Goal: Information Seeking & Learning: Check status

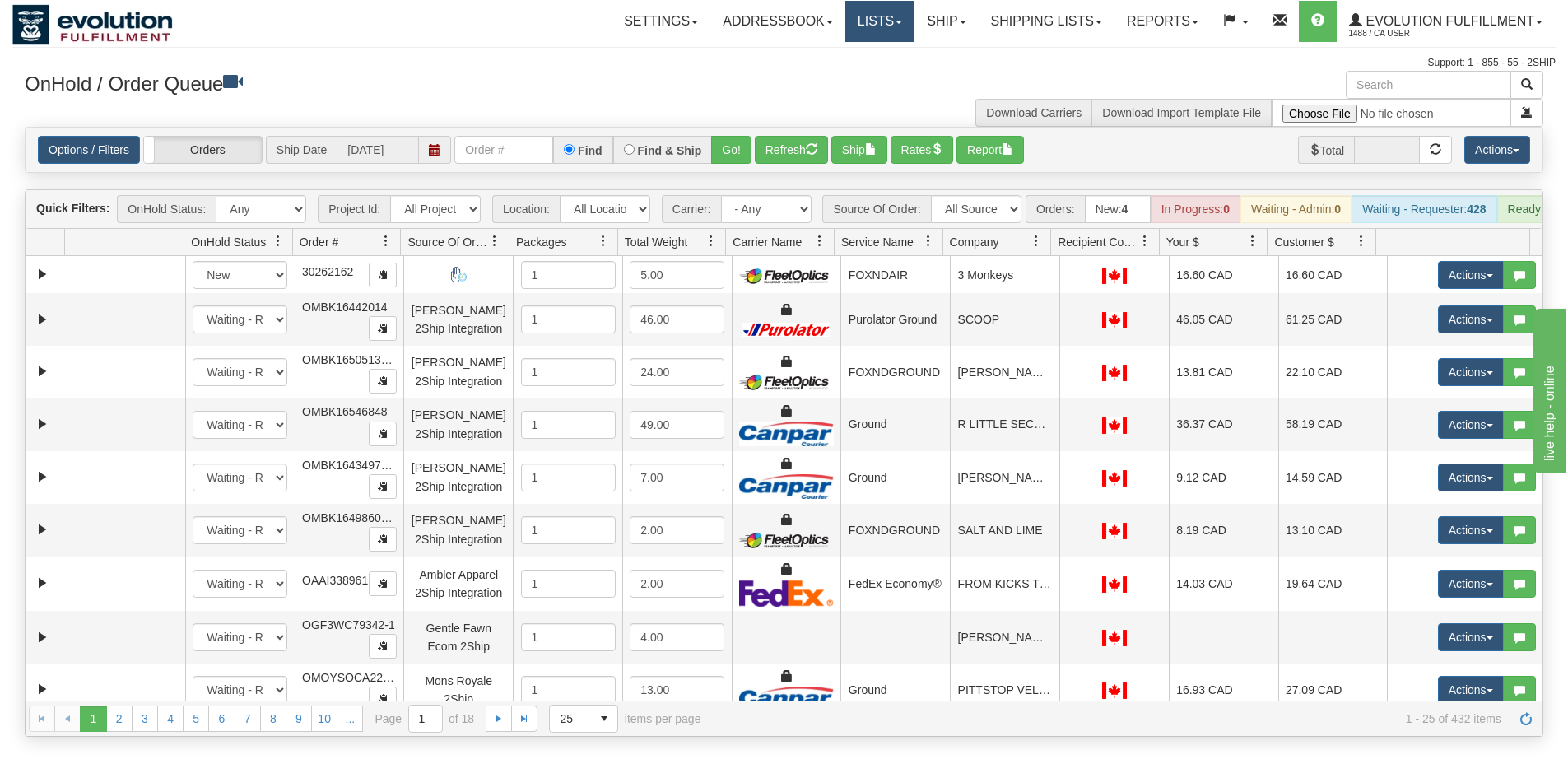
click at [873, 24] on link "Lists" at bounding box center [880, 21] width 70 height 41
click at [936, 17] on link "Ship" at bounding box center [946, 21] width 63 height 41
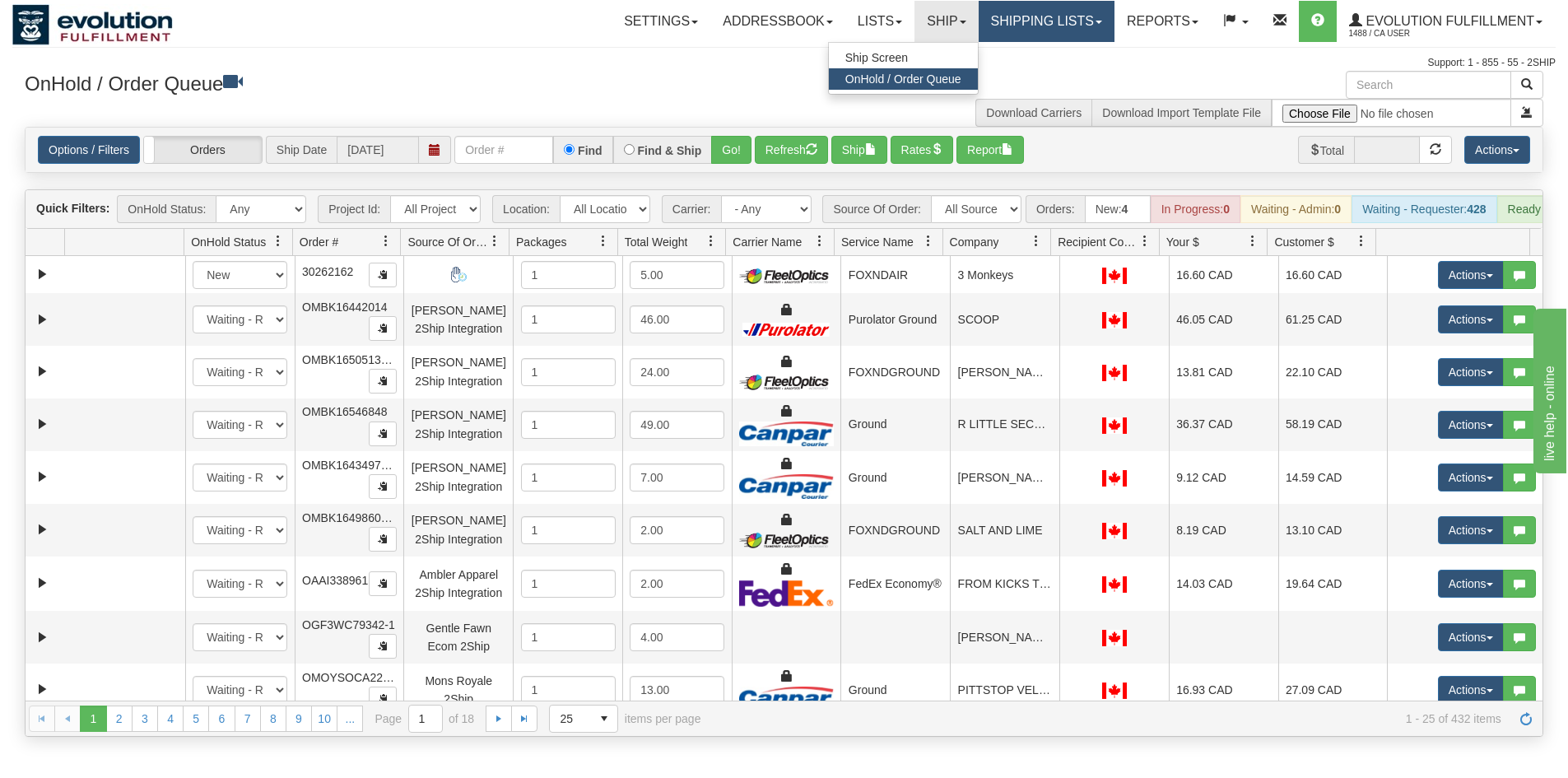
click at [1000, 14] on link "Shipping lists" at bounding box center [1047, 21] width 135 height 41
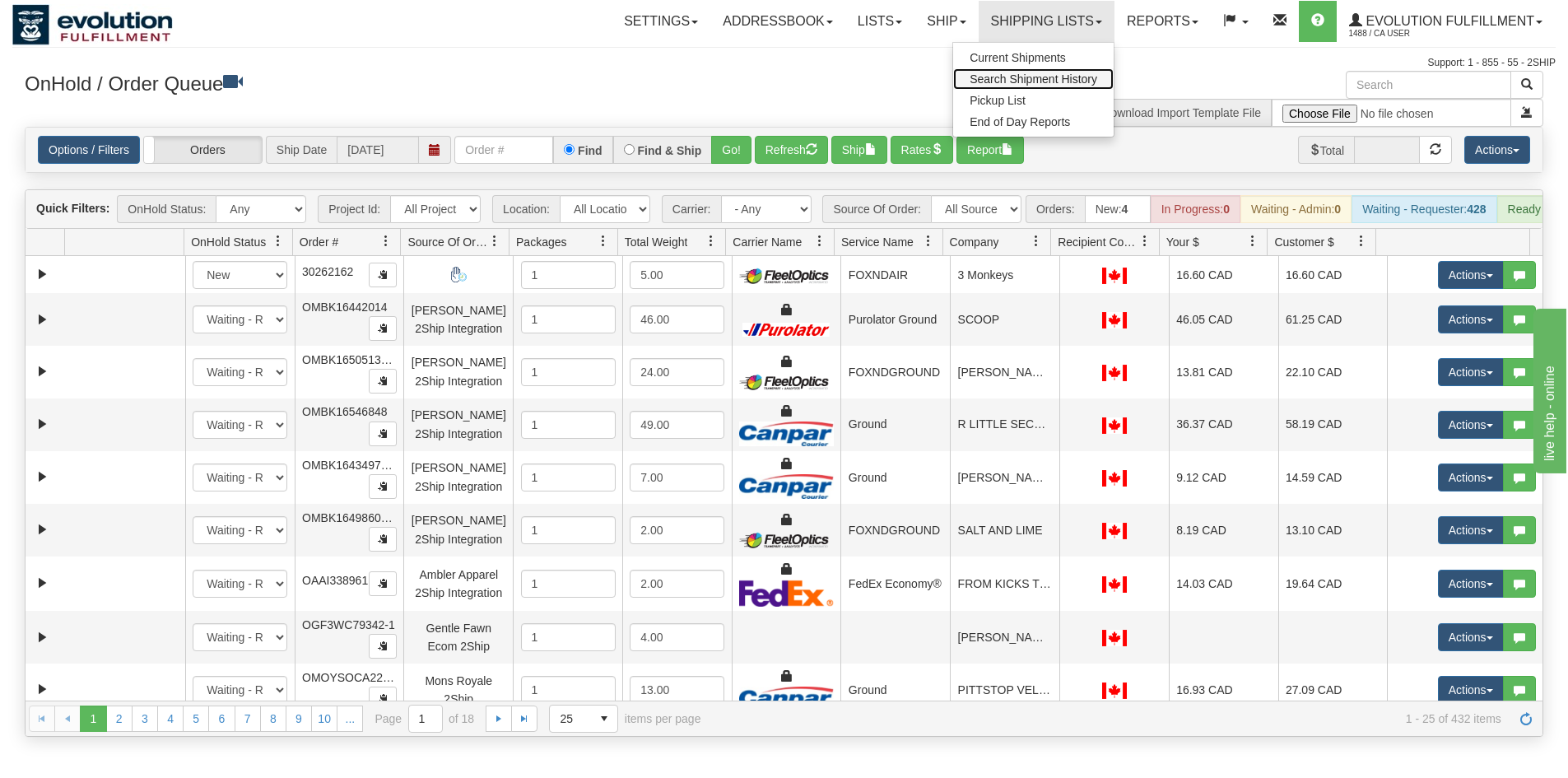
click at [1009, 85] on link "Search Shipment History" at bounding box center [1033, 79] width 161 height 21
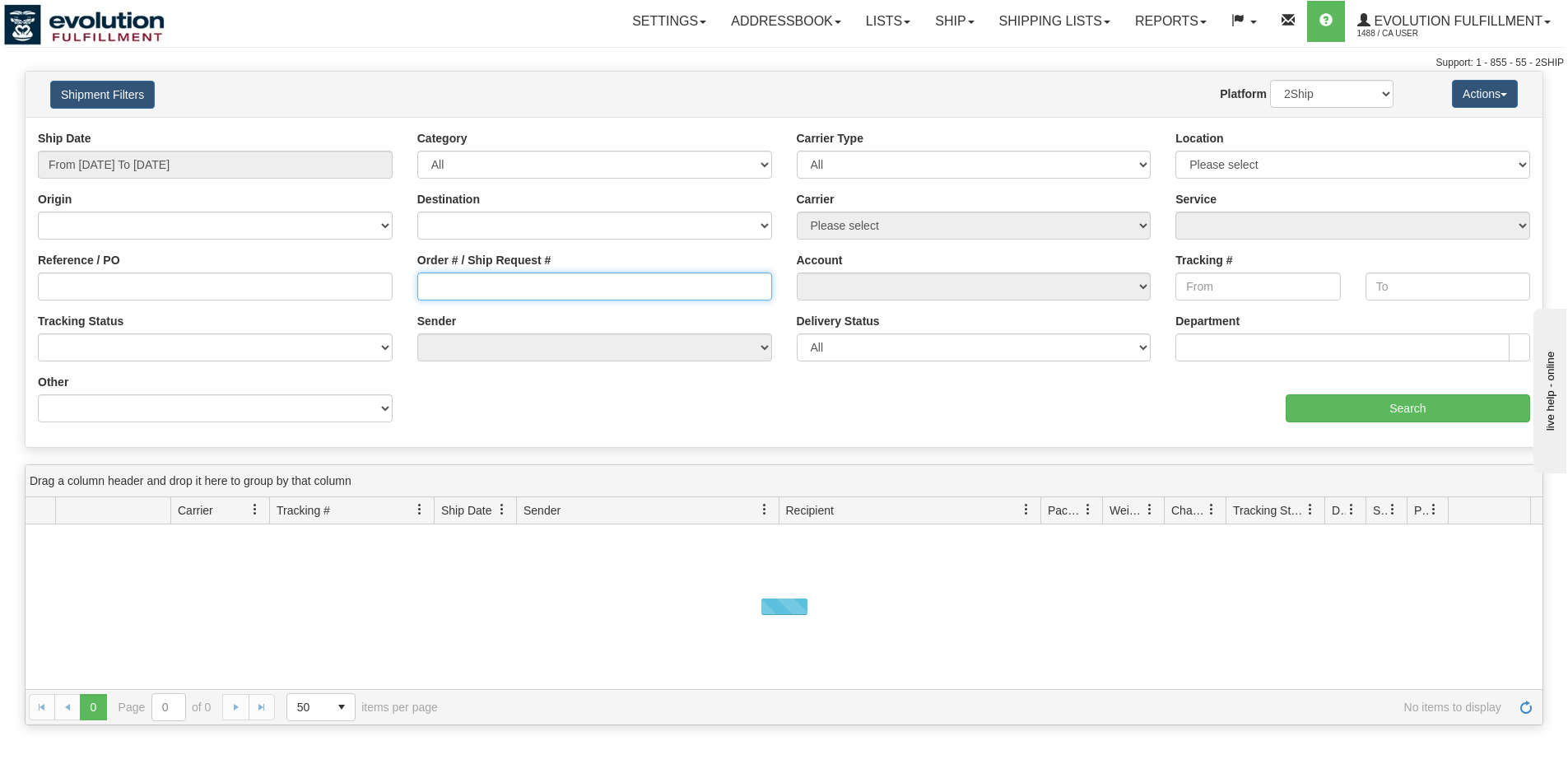
click at [470, 291] on input "Order # / Ship Request #" at bounding box center [595, 287] width 354 height 28
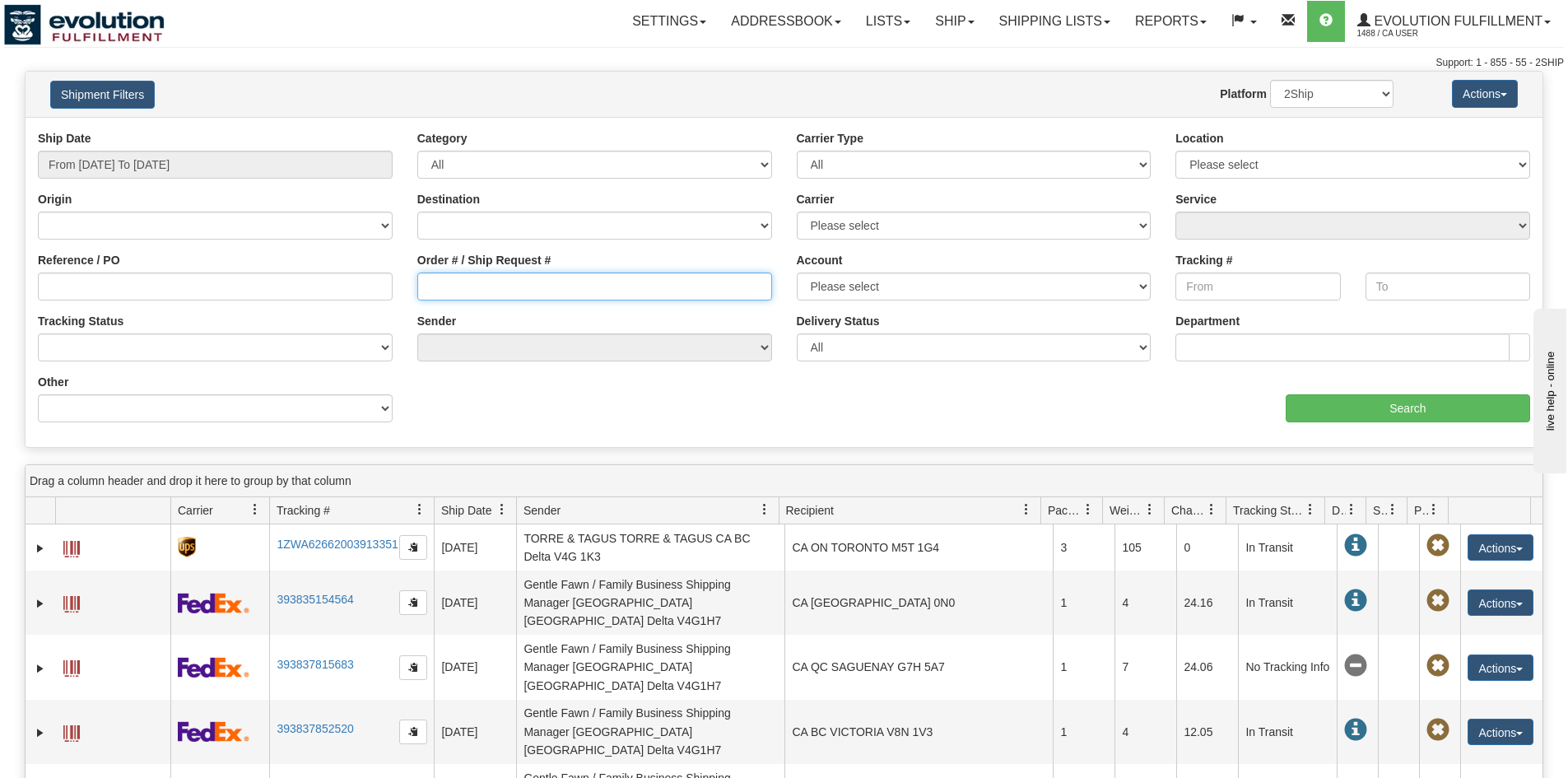
paste input "W1203-1"
type input "W1203-1"
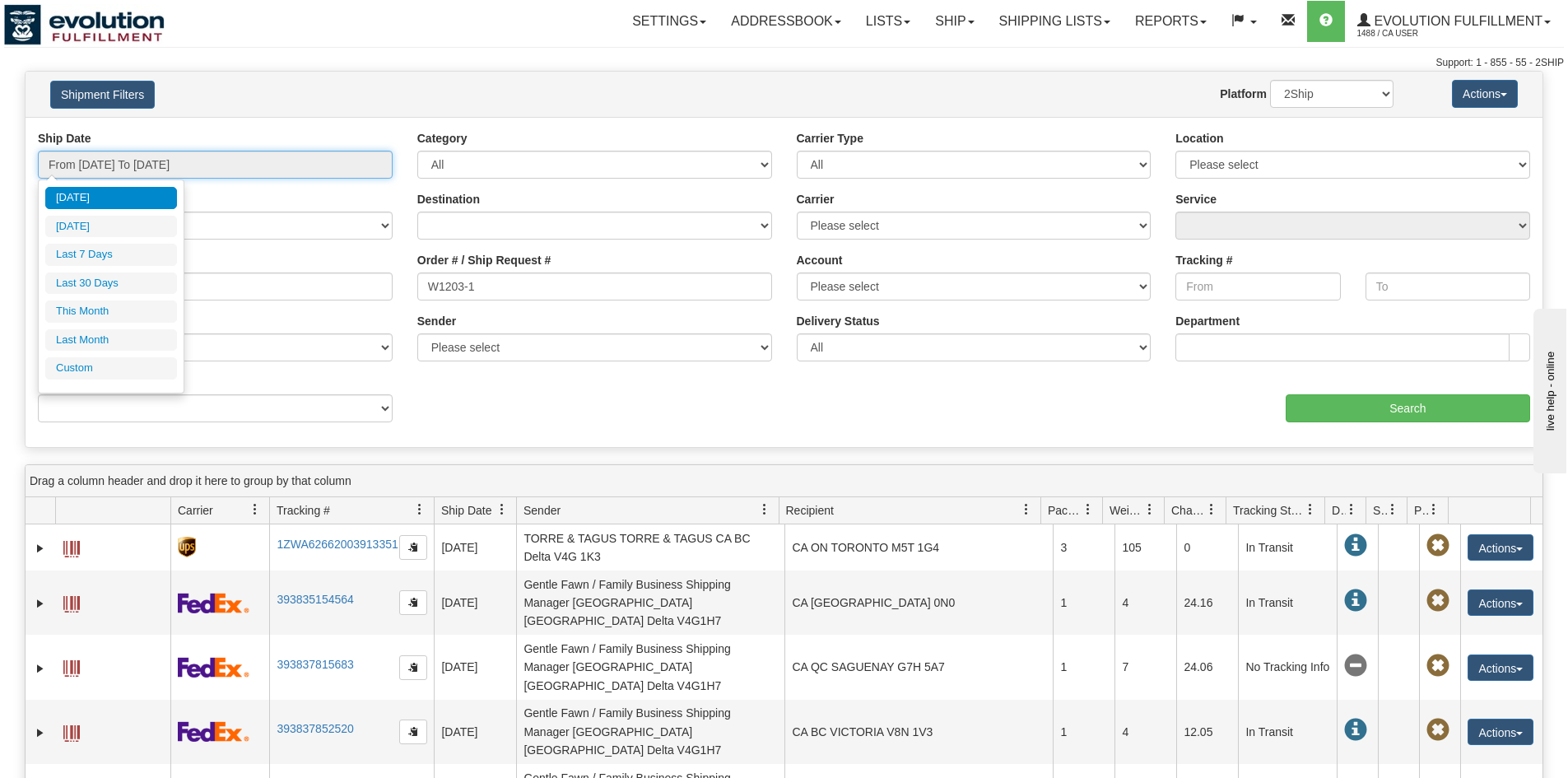
click at [251, 162] on input "From 10/02/2025 To 10/03/2025" at bounding box center [215, 164] width 354 height 28
type input "09/01/2025"
type input "09/30/2025"
click at [116, 344] on li "Last Month" at bounding box center [111, 341] width 132 height 22
type input "From 09/01/2025 To 09/30/2025"
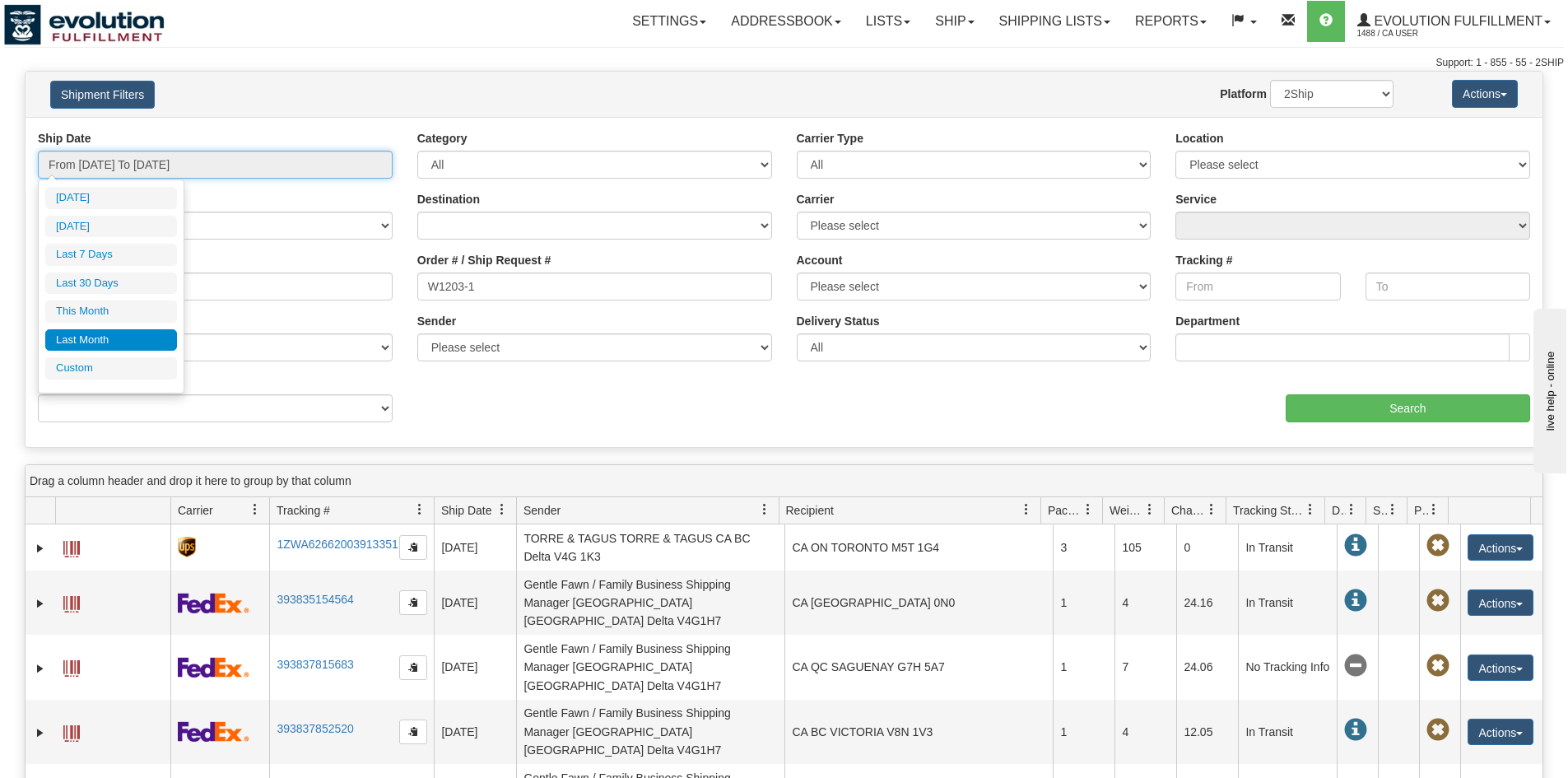
click at [210, 162] on input "From 09/01/2025 To 09/30/2025" at bounding box center [215, 164] width 354 height 28
type input "10/01/2025"
type input "10/31/2025"
type input "09/01/2025"
type input "09/30/2025"
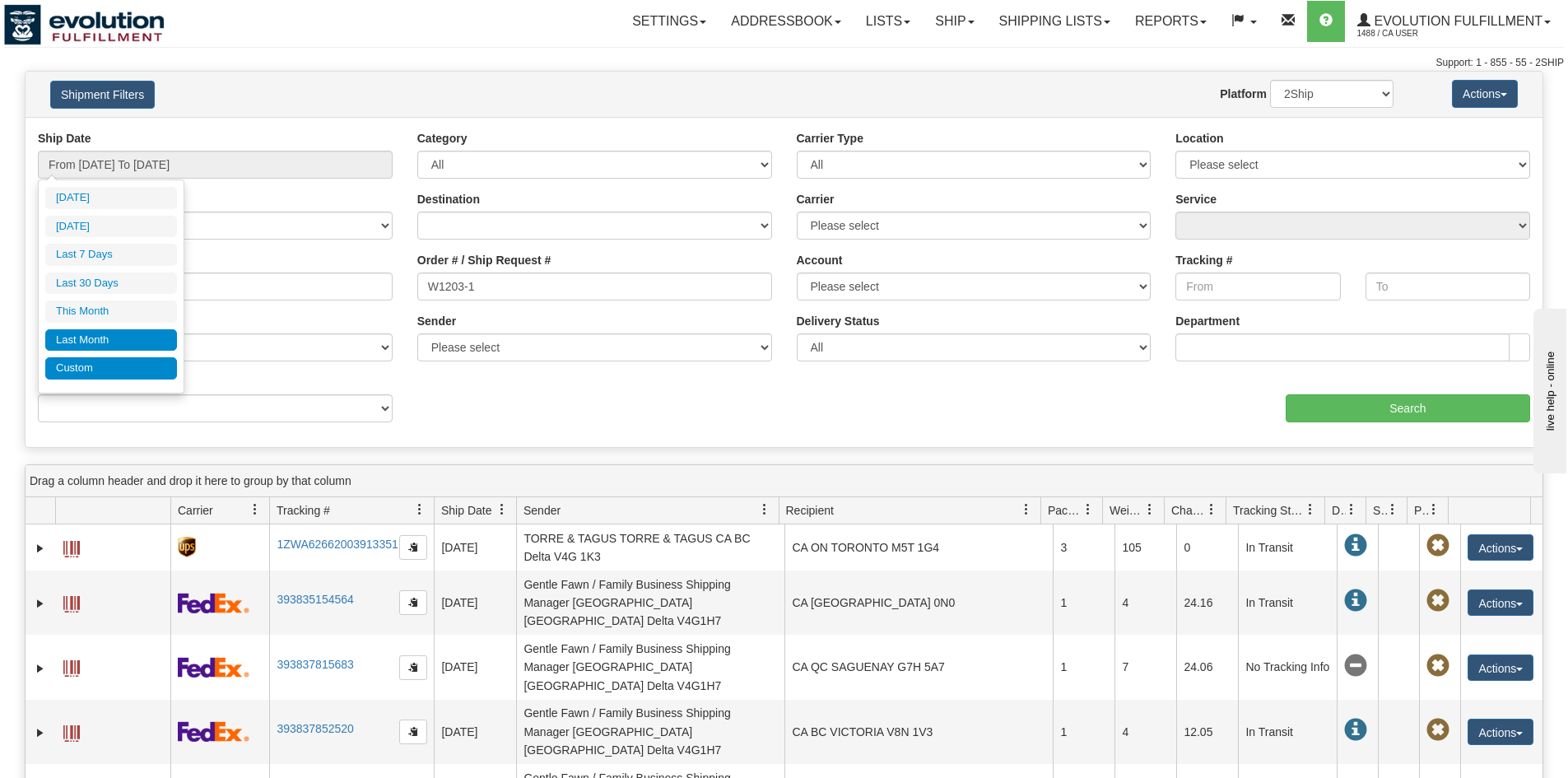
click at [111, 370] on li "Custom" at bounding box center [111, 369] width 132 height 22
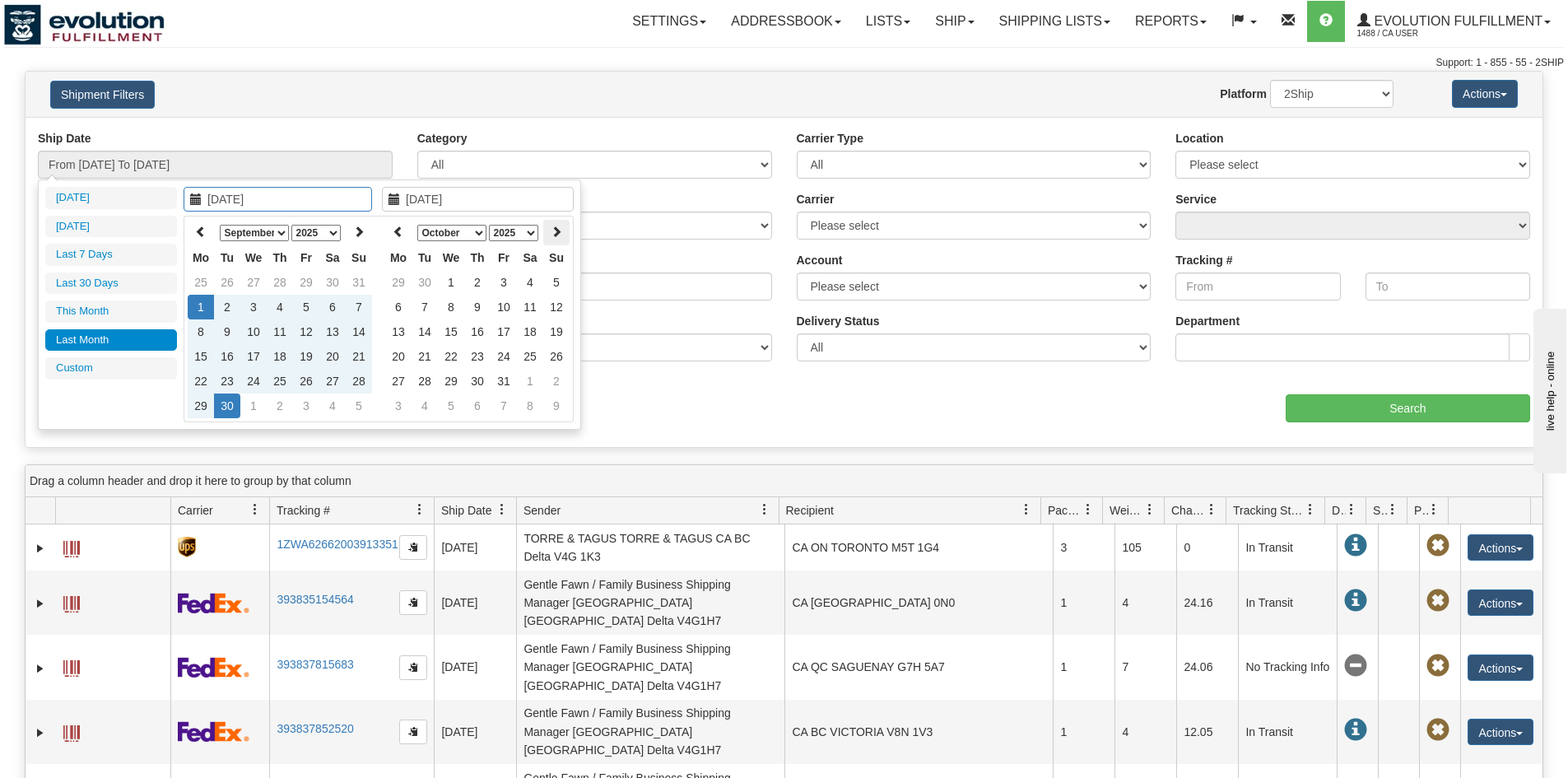
click at [561, 235] on icon at bounding box center [556, 231] width 11 height 11
click at [392, 236] on th at bounding box center [398, 233] width 26 height 26
click at [519, 236] on select "2025 2026 2027 2028 2029 2030" at bounding box center [513, 233] width 49 height 17
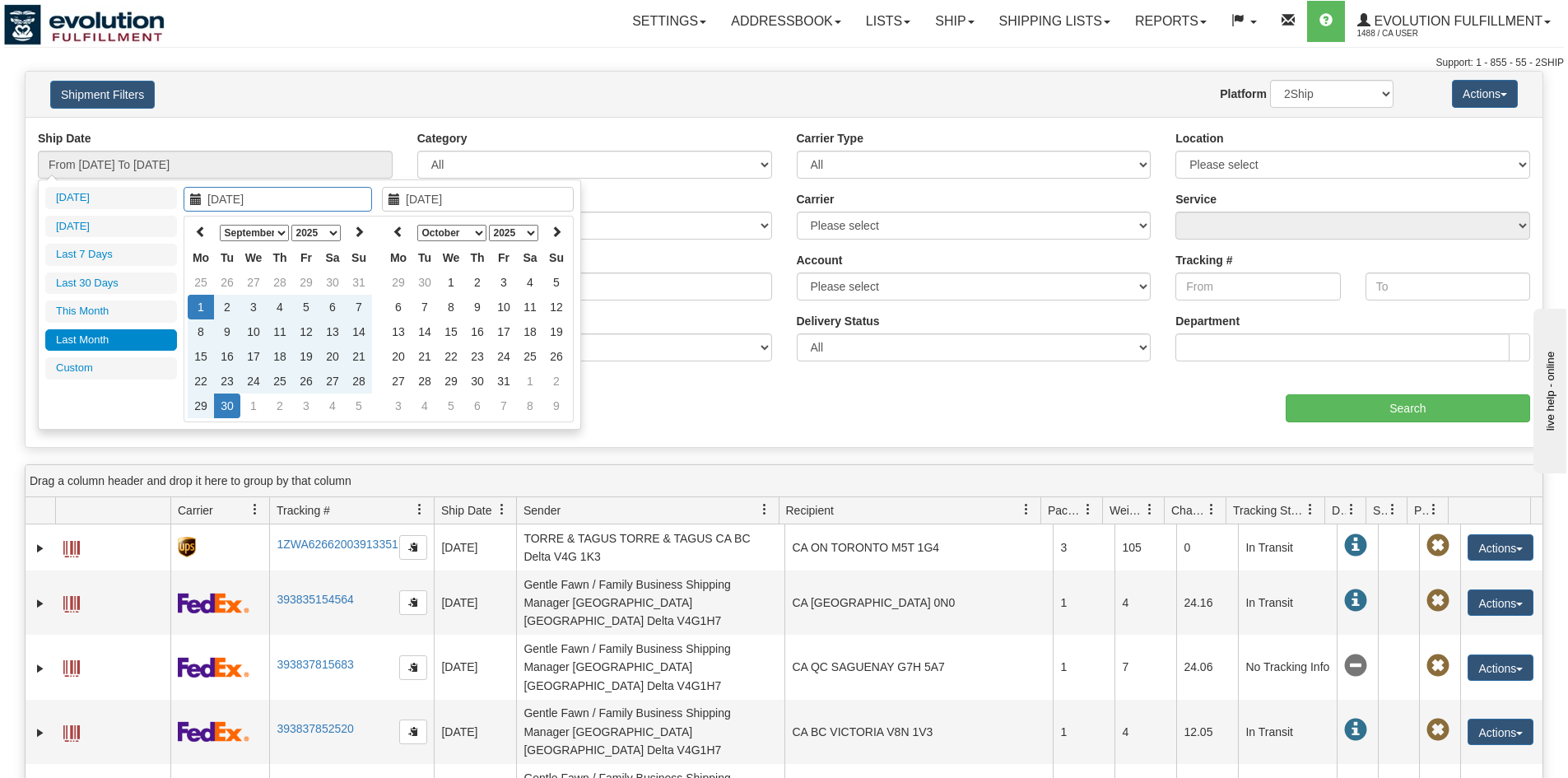
click at [519, 236] on select "2025 2026 2027 2028 2029 2030" at bounding box center [513, 233] width 49 height 17
click at [514, 225] on select "2025 2026 2027 2028 2029 2030" at bounding box center [513, 233] width 49 height 17
click at [508, 233] on select "2025 2026 2027 2028 2029 2030" at bounding box center [513, 233] width 49 height 17
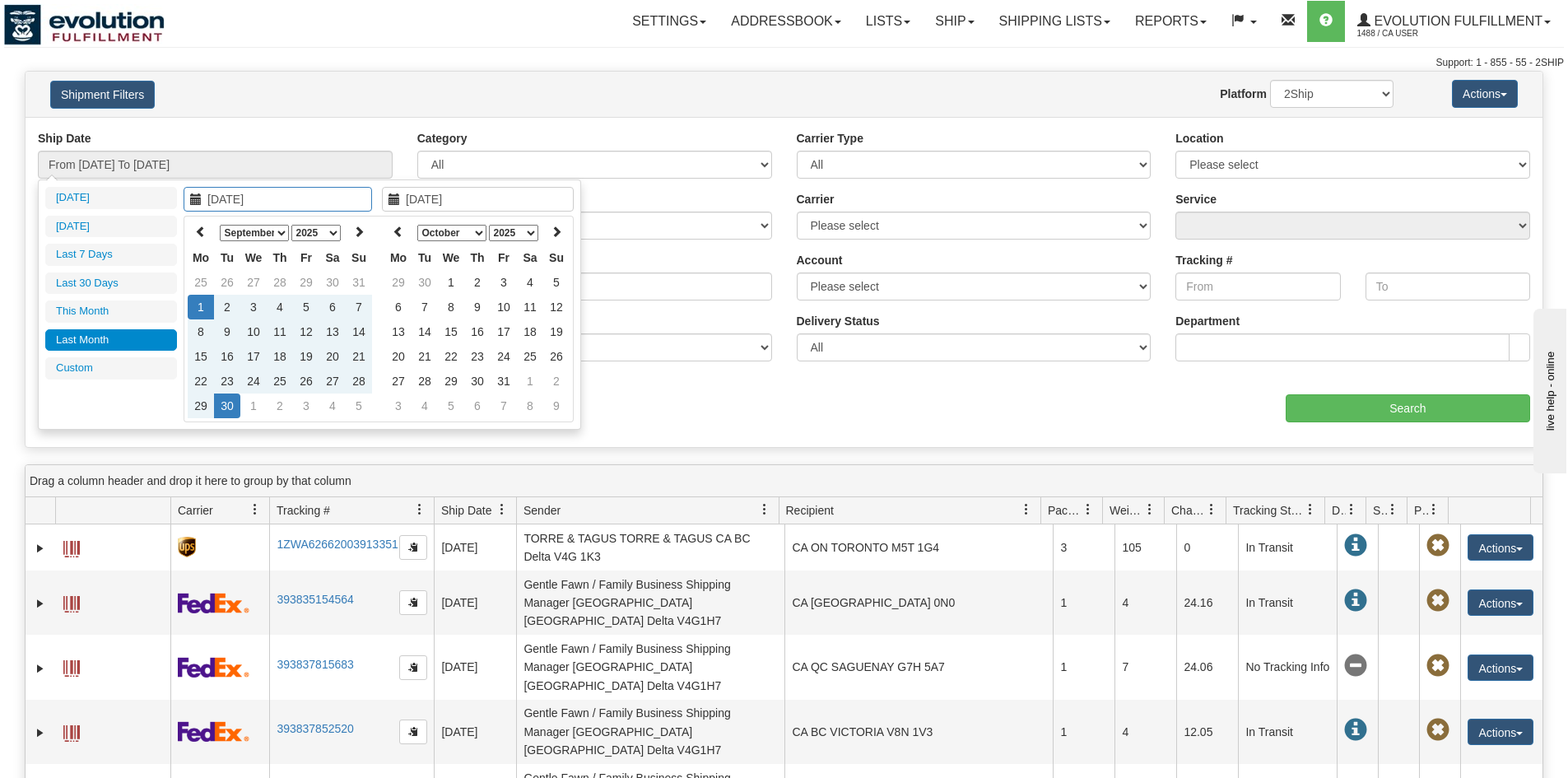
click at [631, 98] on div "Website Agent Nothing selected Client User Platform 2Ship Imported" at bounding box center [846, 94] width 1119 height 28
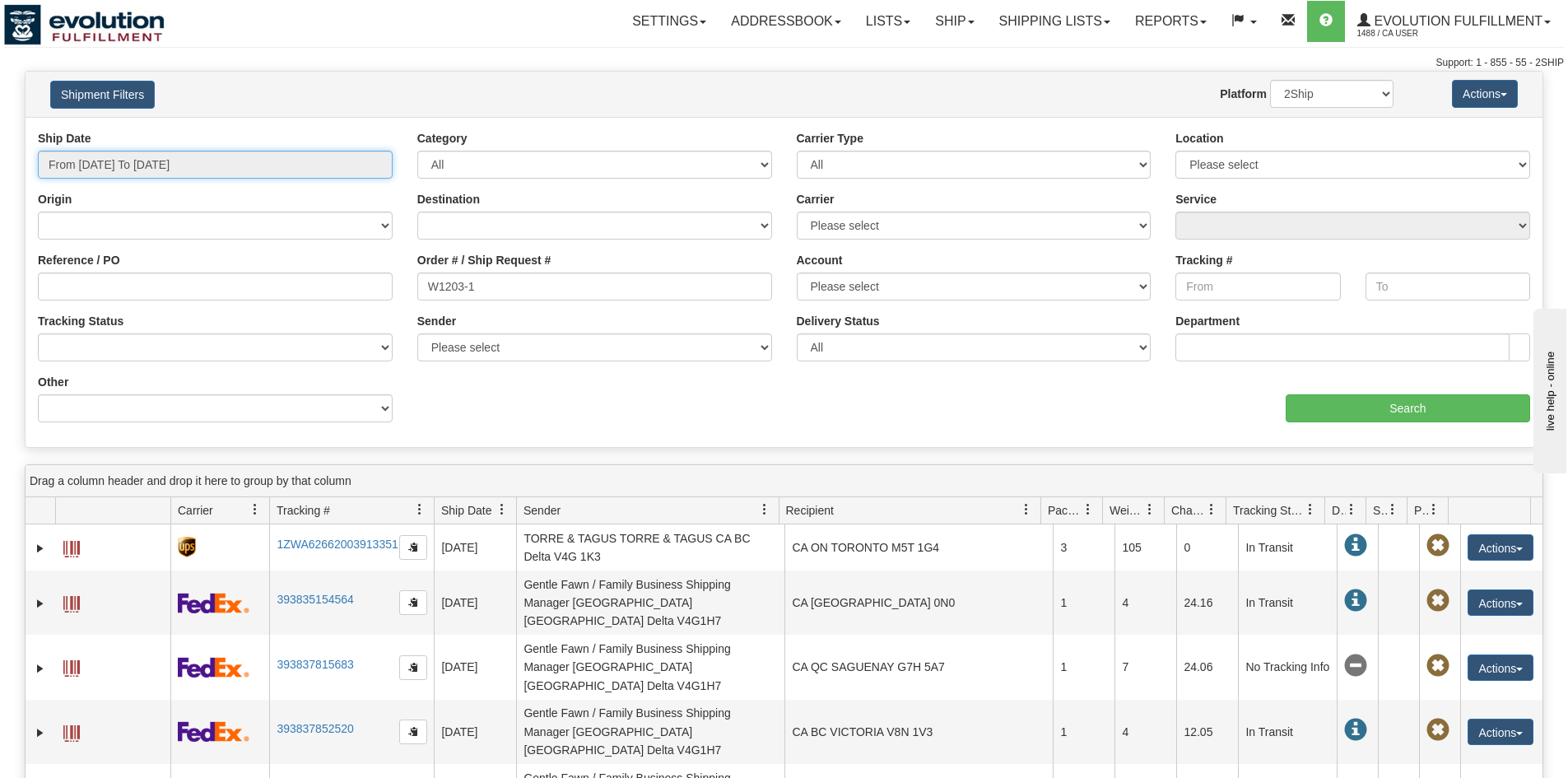
click at [190, 168] on input "From 09/01/2025 To 09/30/2025" at bounding box center [215, 164] width 354 height 28
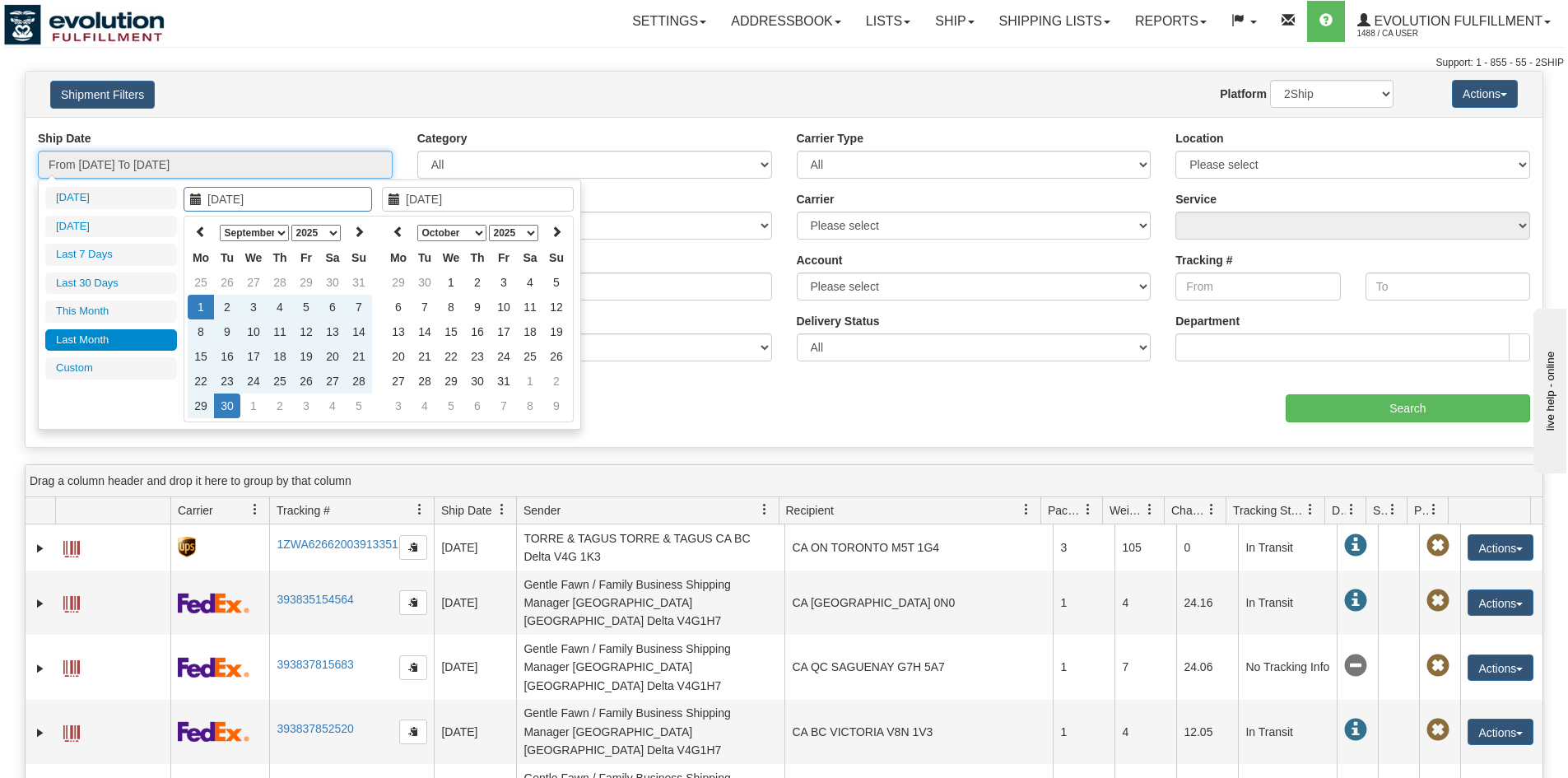
type input "10/01/2025"
type input "10/31/2025"
type input "09/01/2025"
type input "09/30/2025"
type input "10/01/2025"
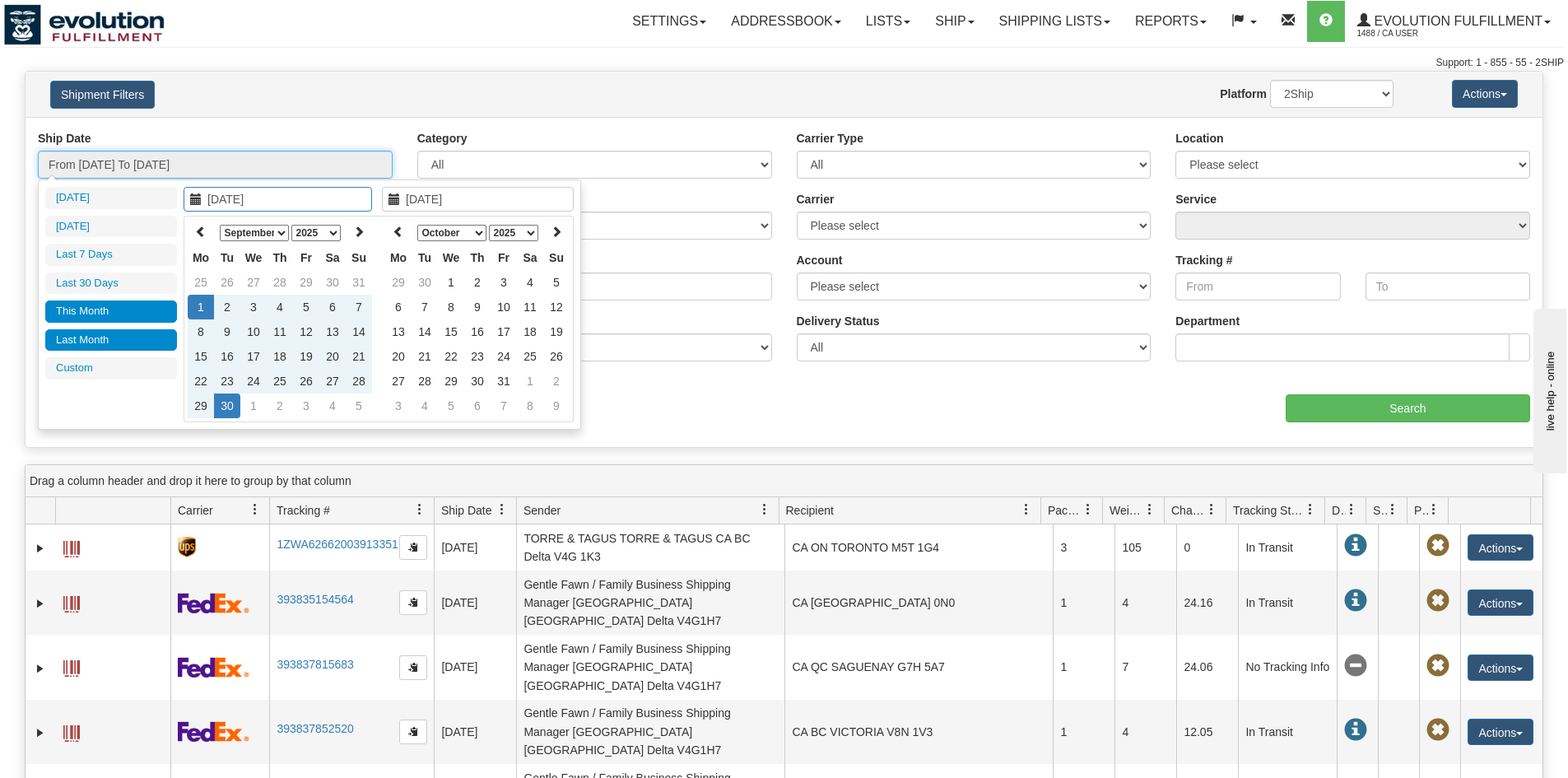
type input "10/31/2025"
type input "09/01/2025"
type input "09/30/2025"
type input "09/04/2025"
type input "[DATE]"
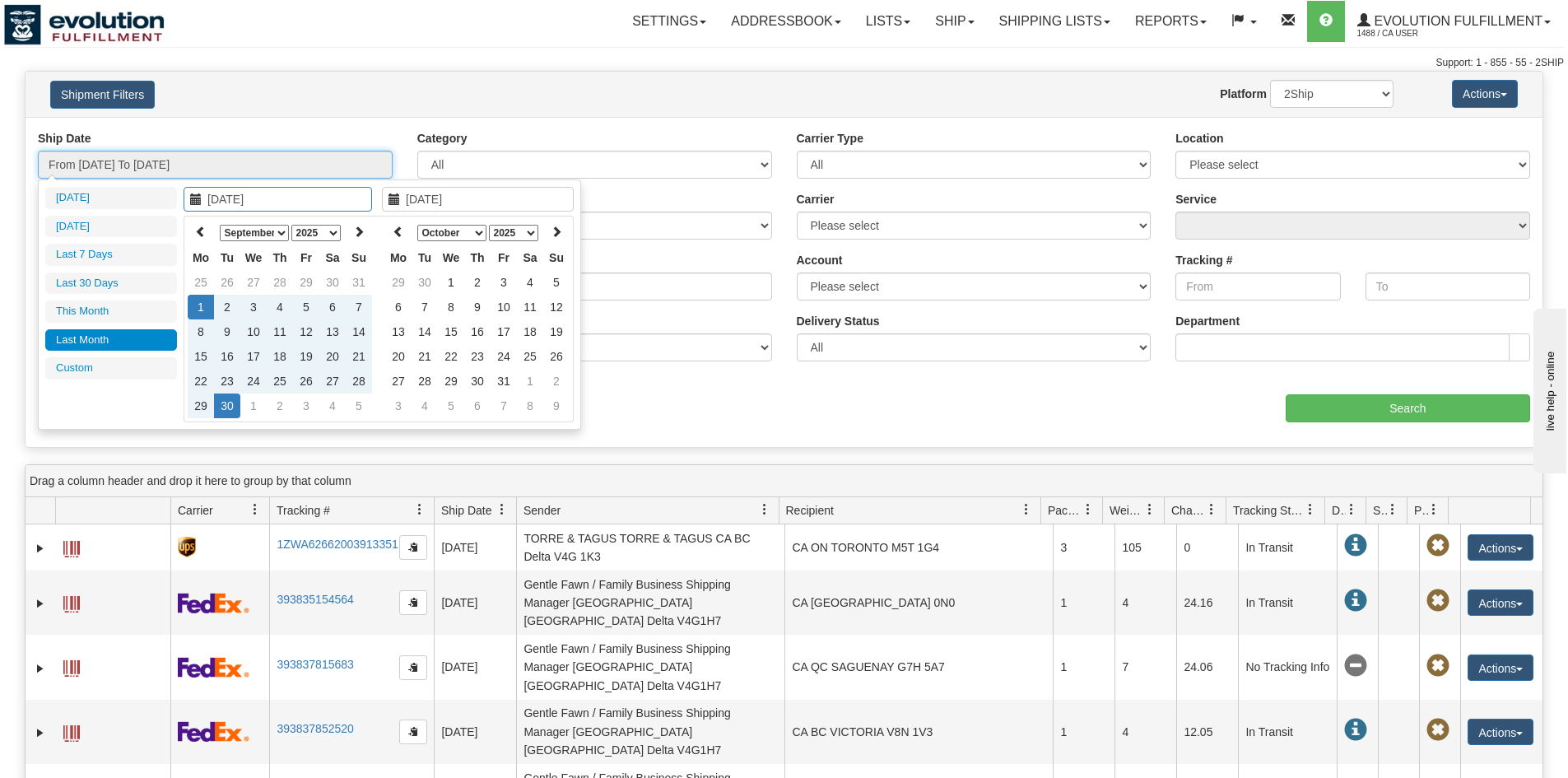
type input "09/01/2025"
type input "09/30/2025"
type input "09/04/2025"
type input "[DATE]"
type input "10/01/2025"
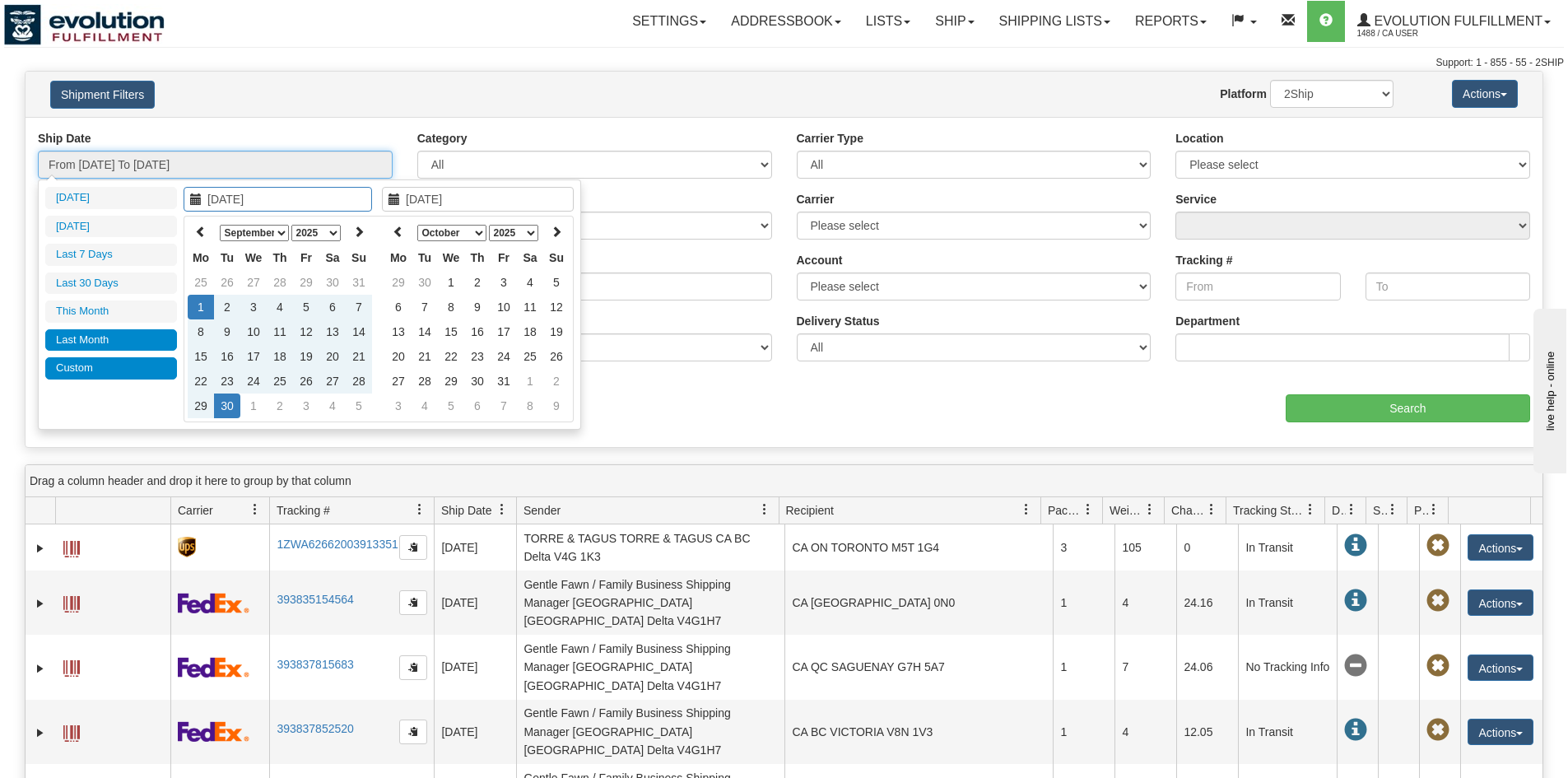
type input "10/31/2025"
type input "09/01/2025"
type input "09/30/2025"
type input "10/01/2025"
type input "10/31/2025"
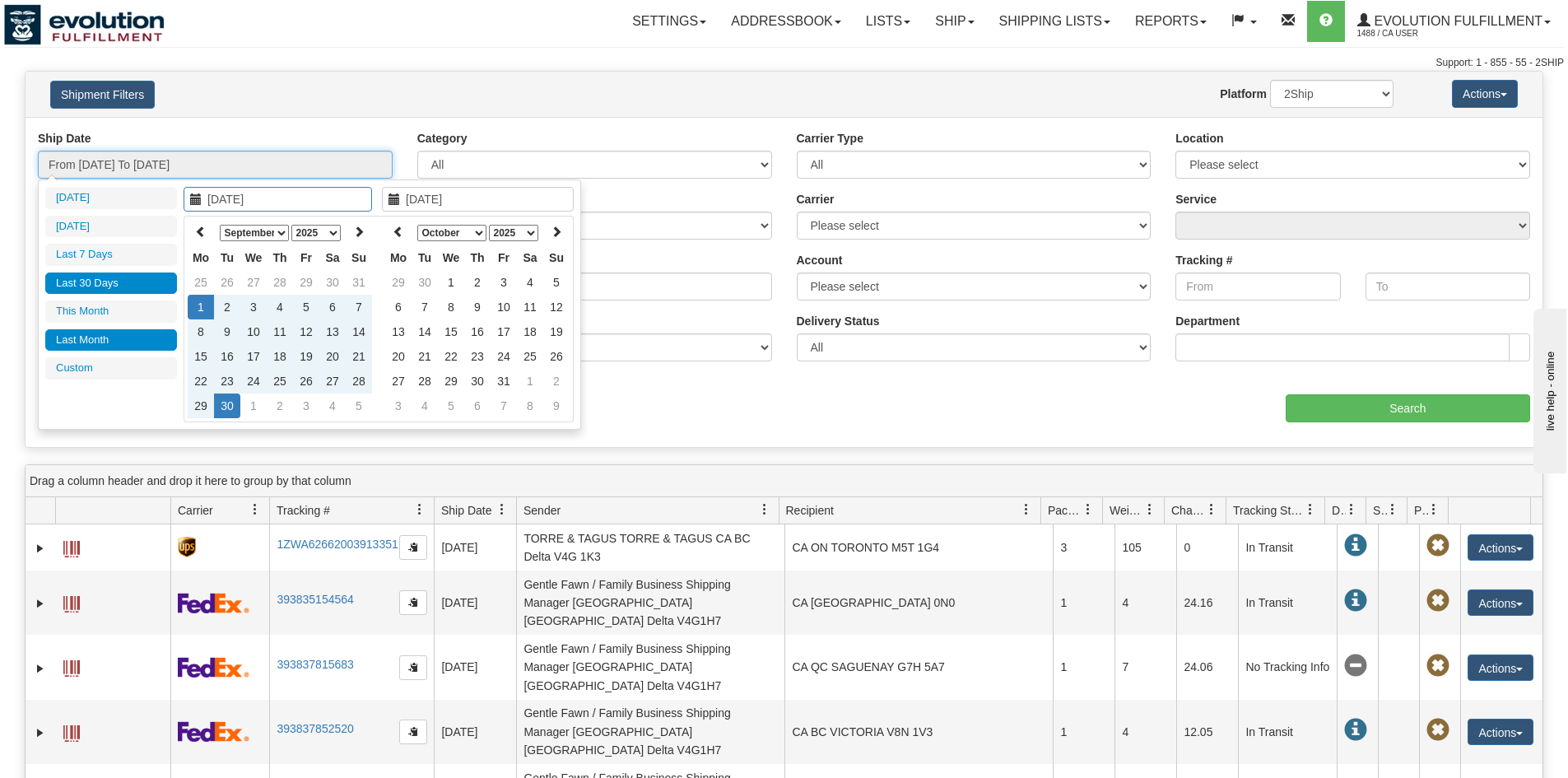
type input "09/01/2025"
type input "09/30/2025"
type input "09/04/2025"
type input "[DATE]"
type input "09/01/2025"
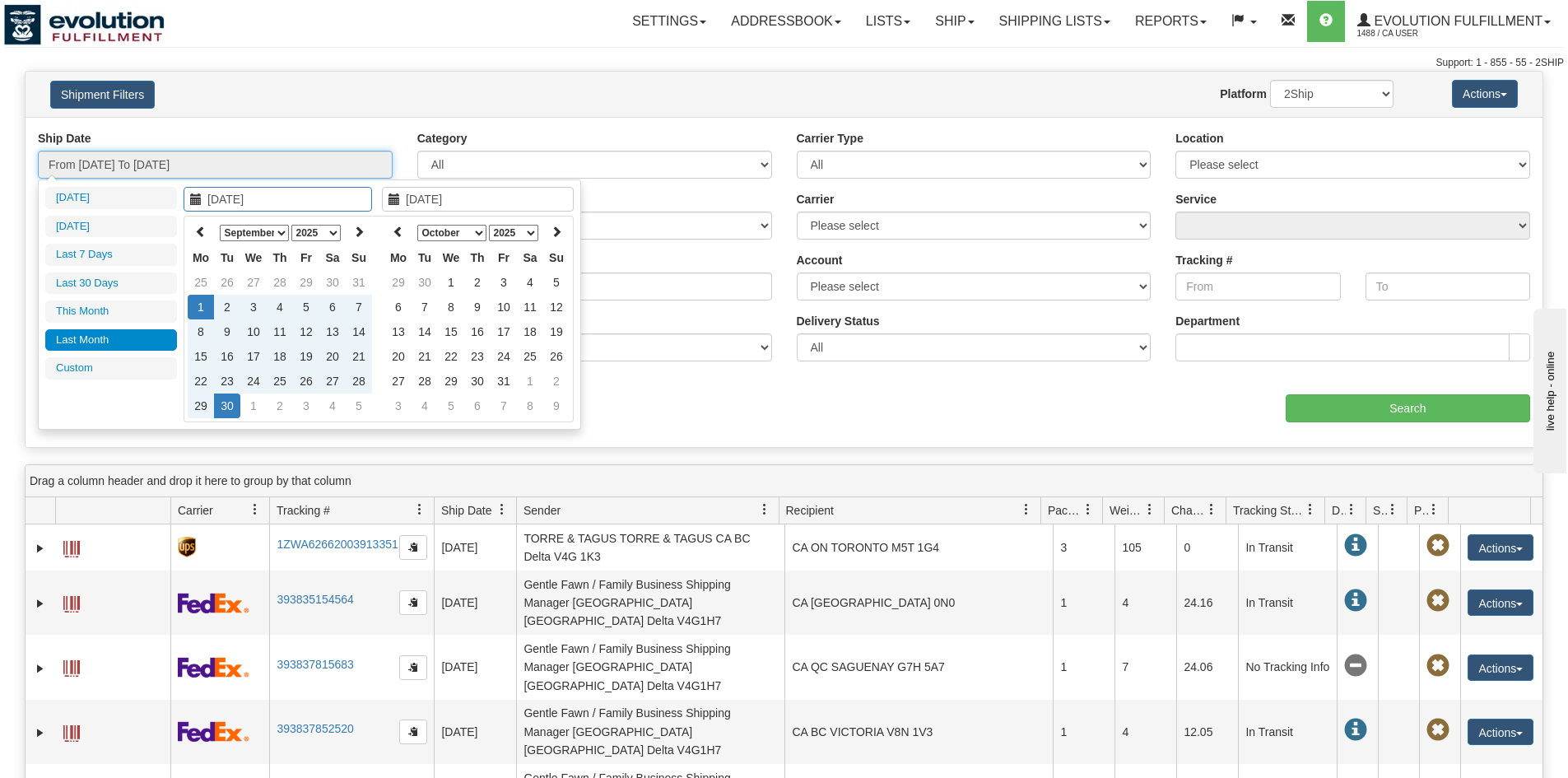
type input "09/30/2025"
type input "09/27/2025"
type input "[DATE]"
type input "09/01/2025"
type input "09/30/2025"
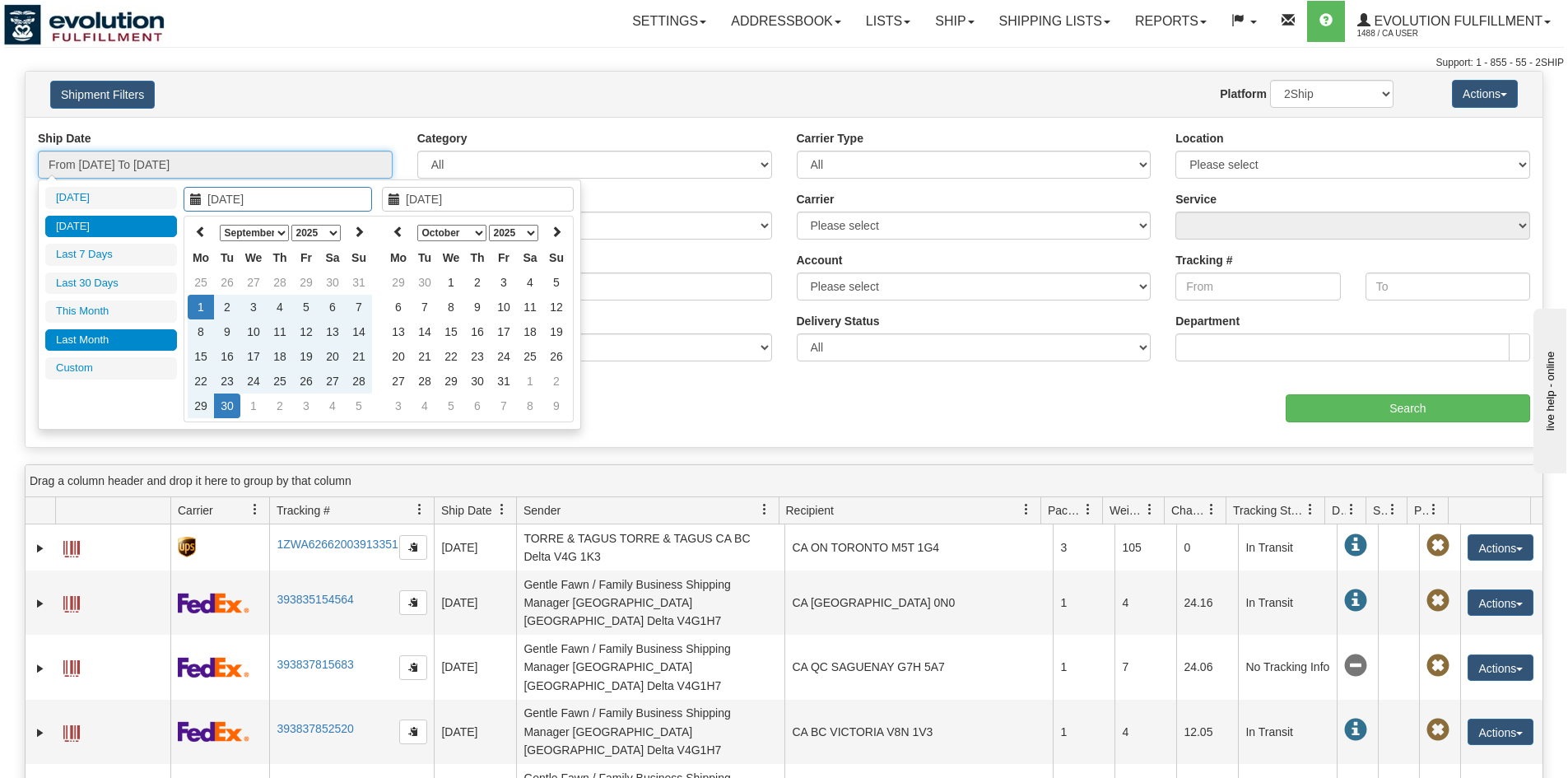
type input "10/02/2025"
type input "09/01/2025"
type input "09/30/2025"
type input "09/27/2025"
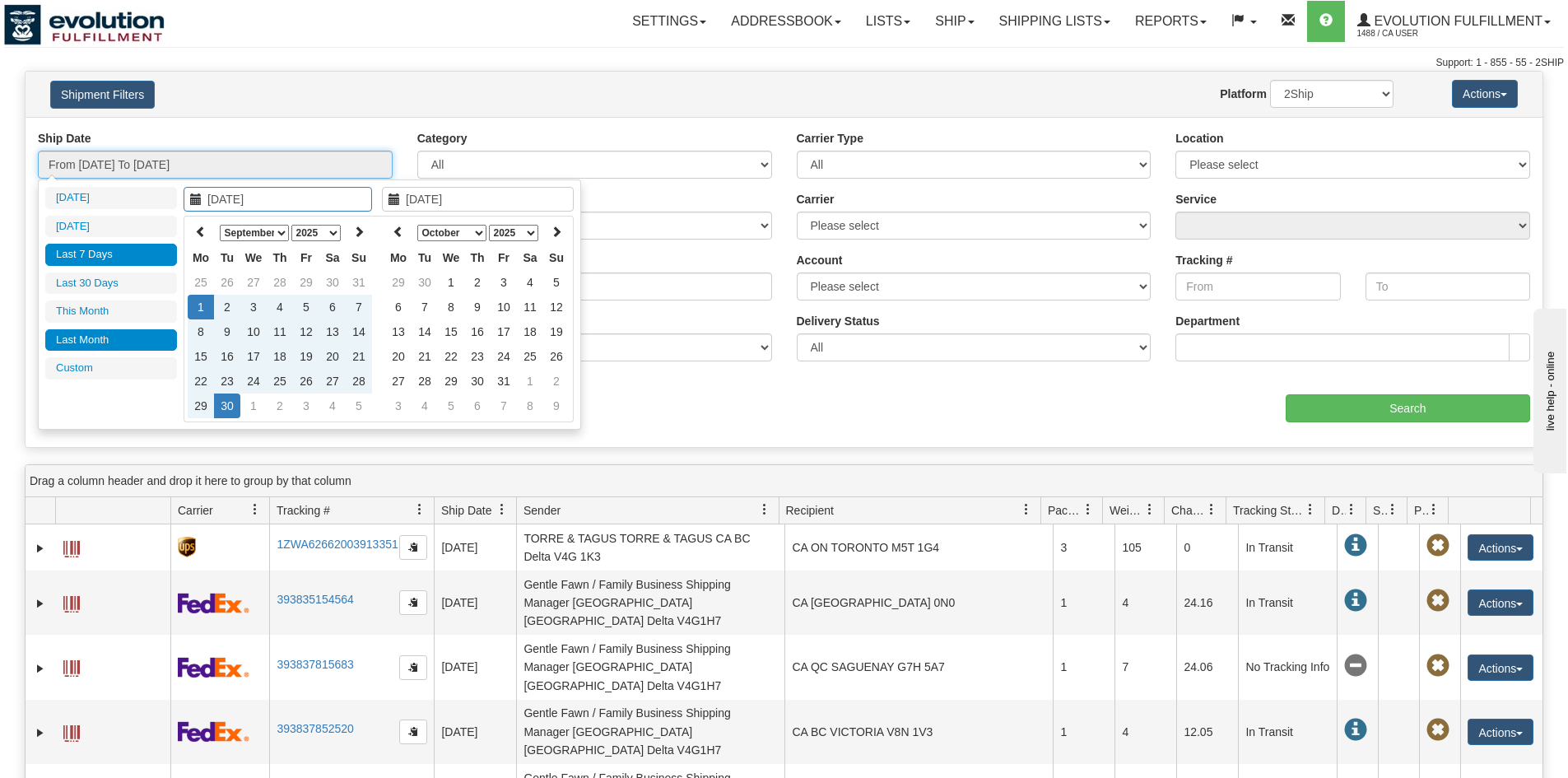
type input "[DATE]"
type input "09/01/2025"
type input "09/30/2025"
type input "09/04/2025"
type input "[DATE]"
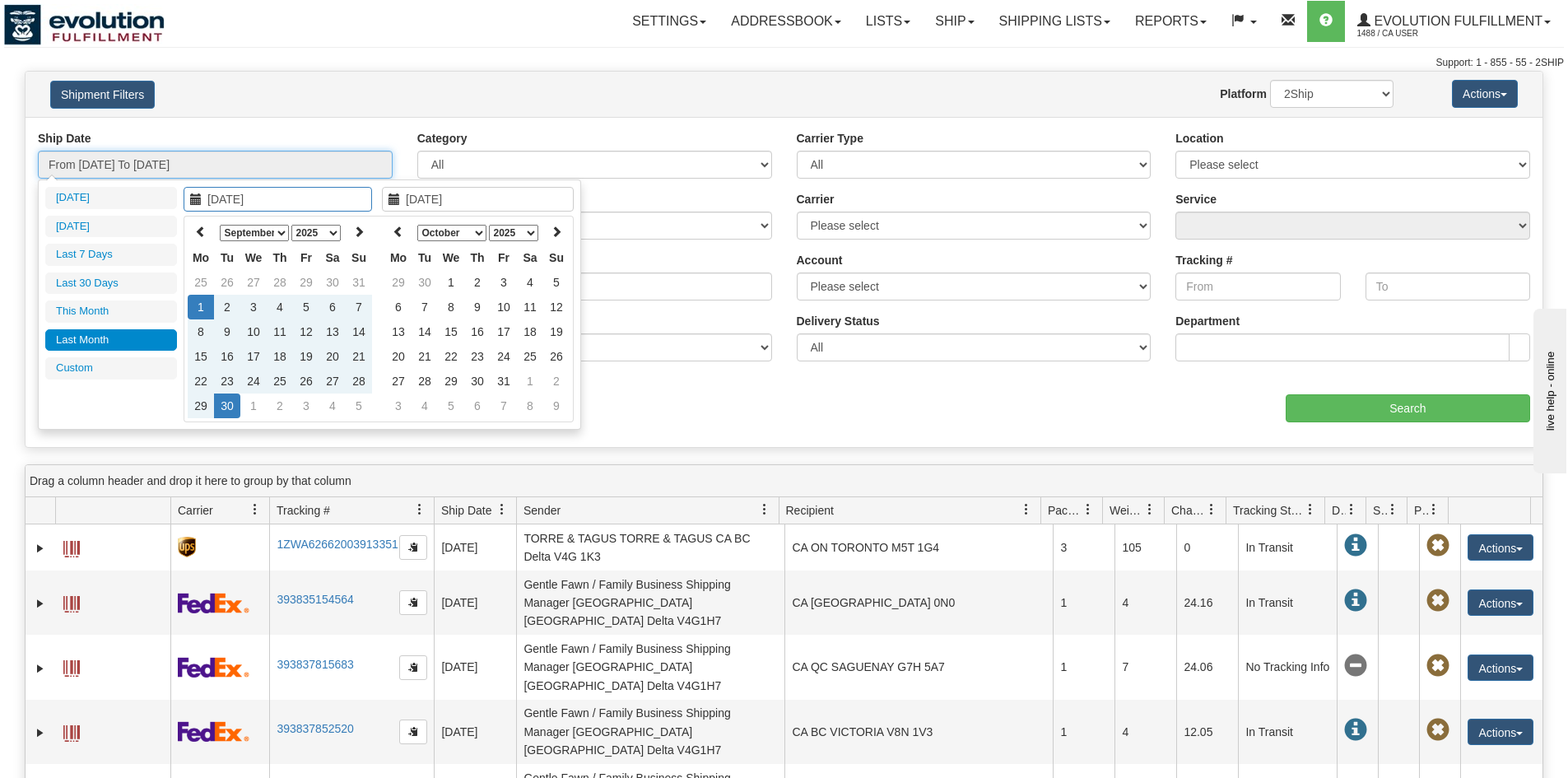
type input "09/01/2025"
type input "09/30/2025"
type input "10/01/2025"
type input "10/31/2025"
click at [122, 303] on li "This Month" at bounding box center [111, 312] width 132 height 22
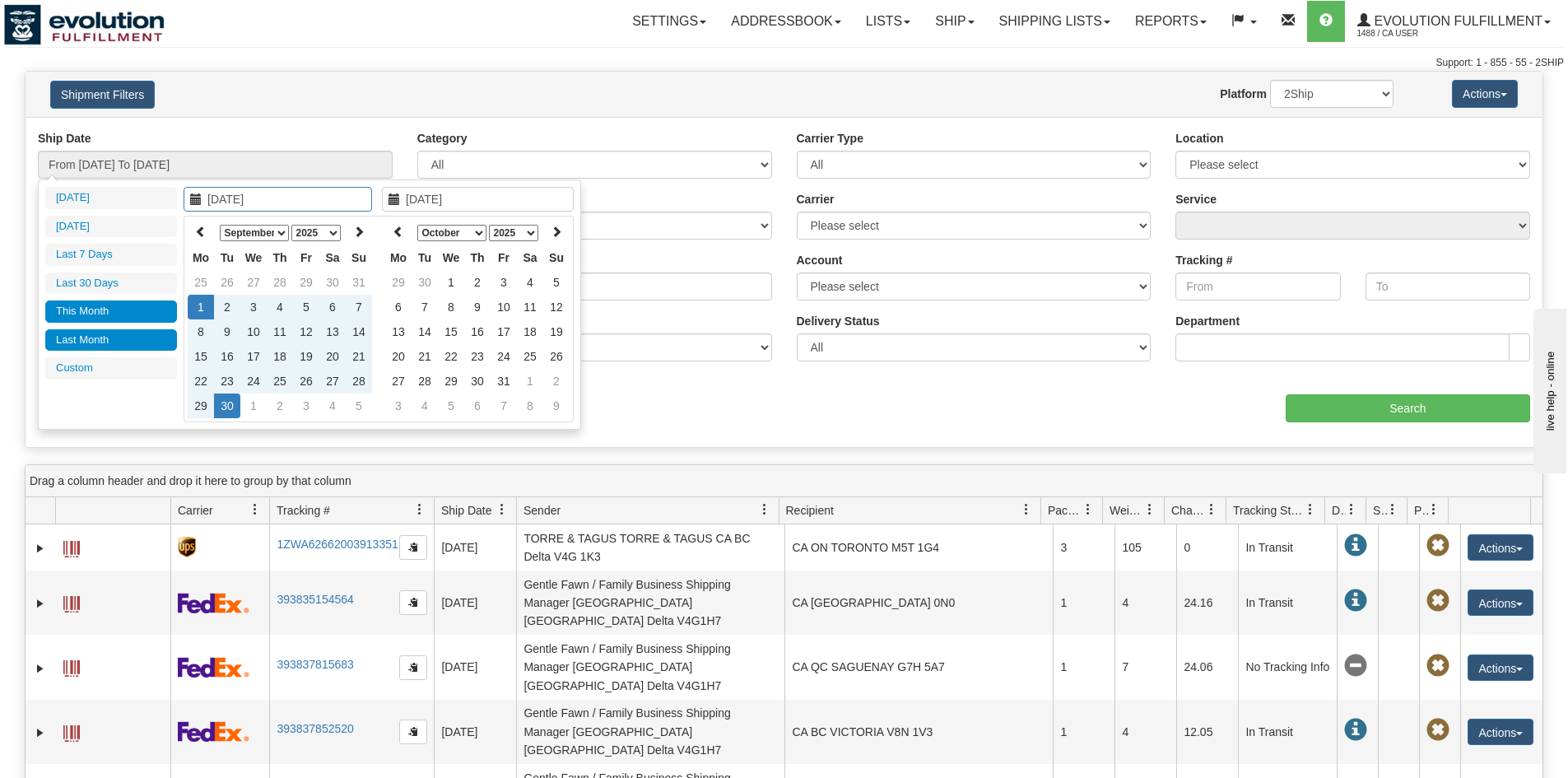
type input "From 10/01/2025 To 10/31/2025"
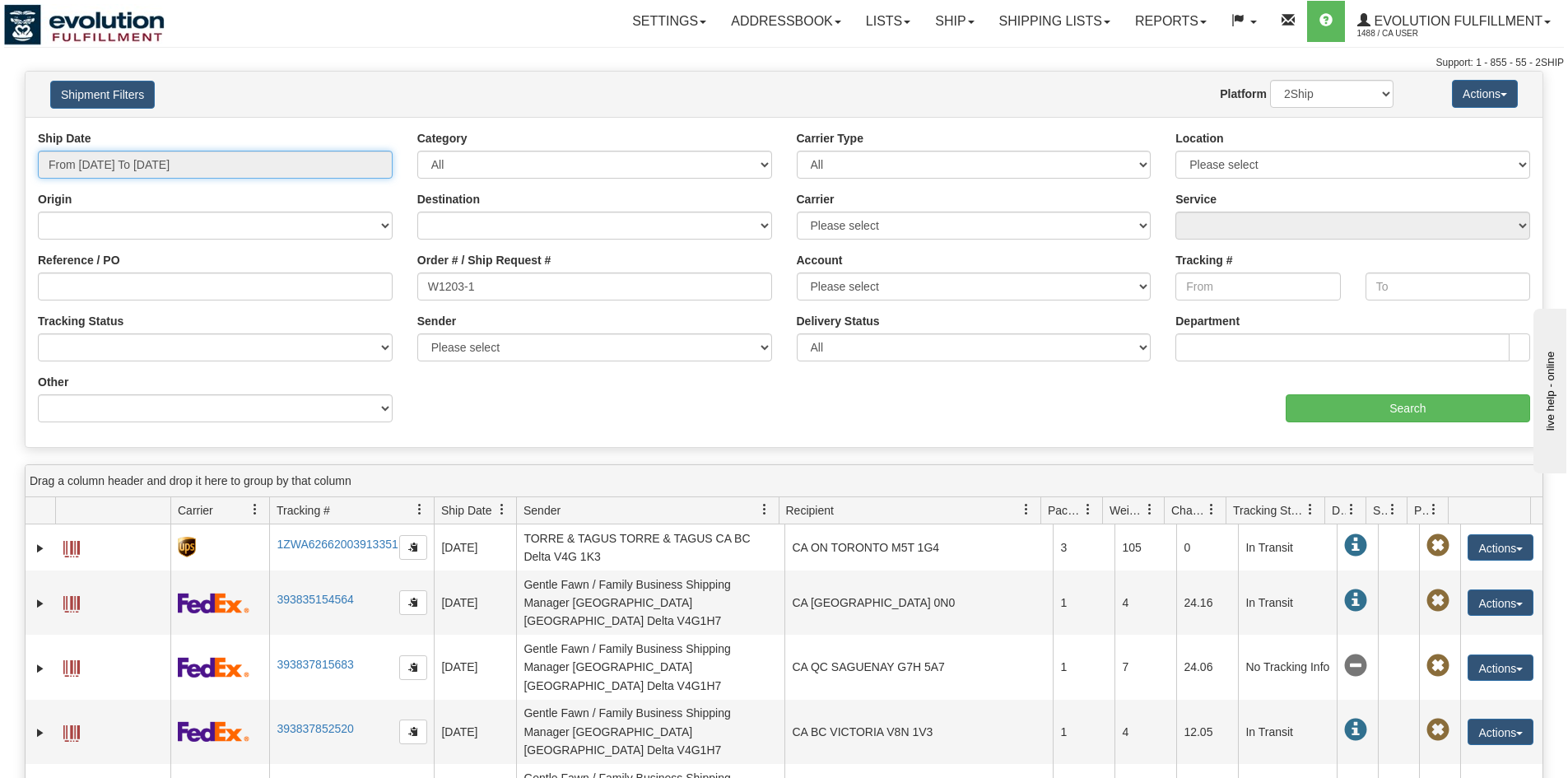
click at [246, 167] on input "From 10/01/2025 To 10/31/2025" at bounding box center [215, 164] width 354 height 28
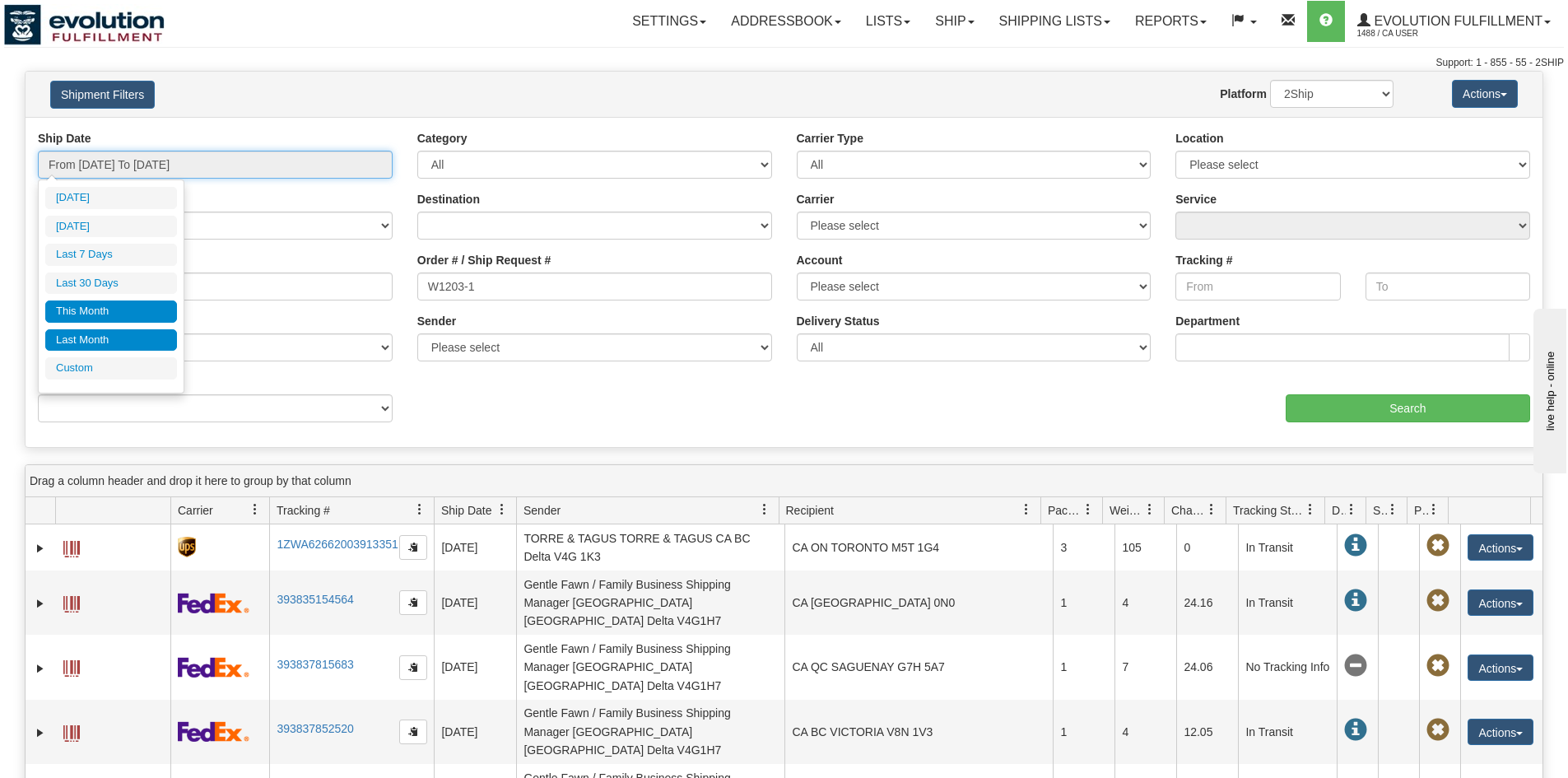
type input "09/27/2025"
type input "[DATE]"
type input "09/04/2025"
type input "[DATE]"
type input "10/01/2025"
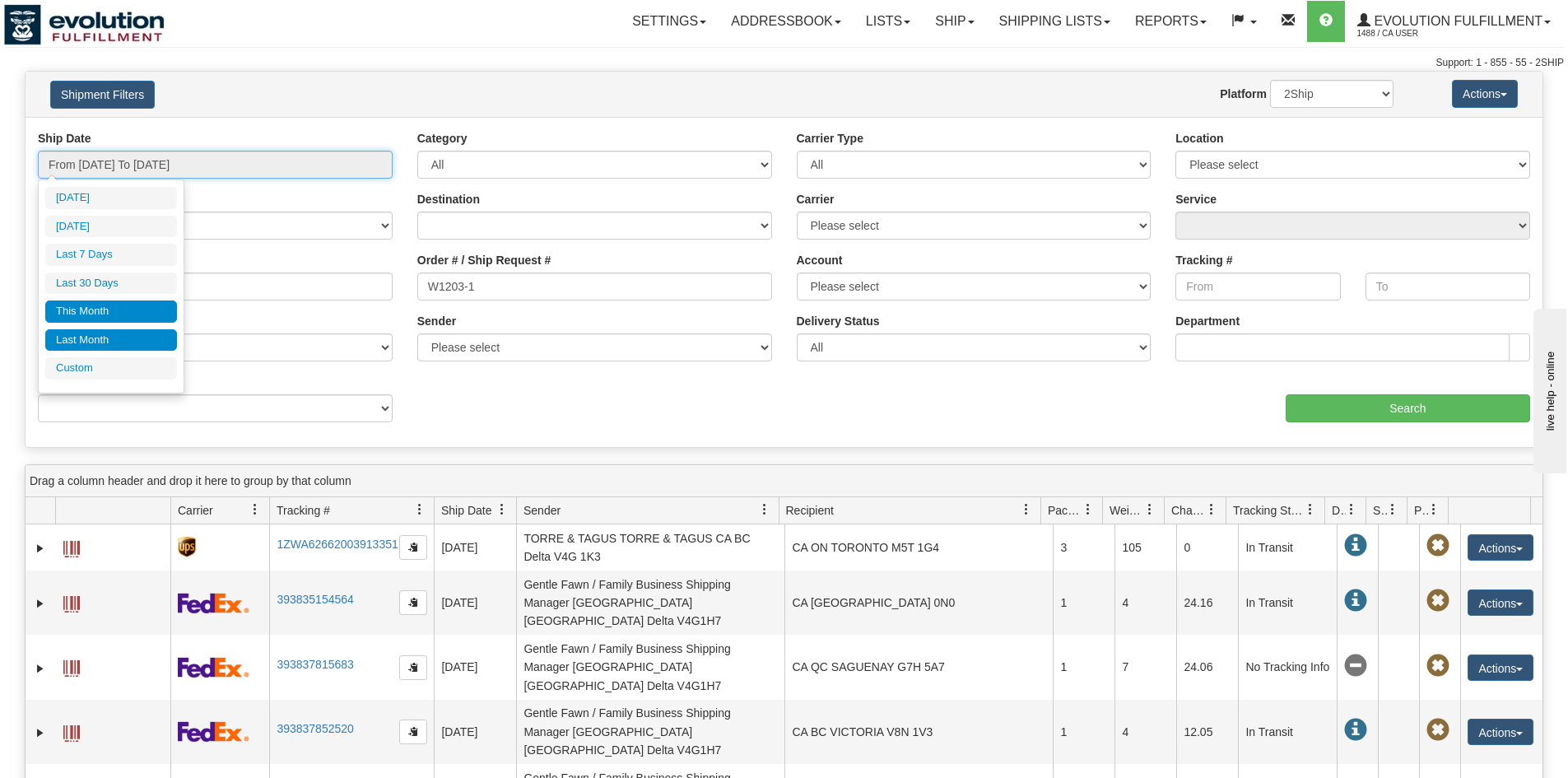
type input "10/31/2025"
type input "09/01/2025"
type input "09/30/2025"
type input "10/01/2025"
type input "10/31/2025"
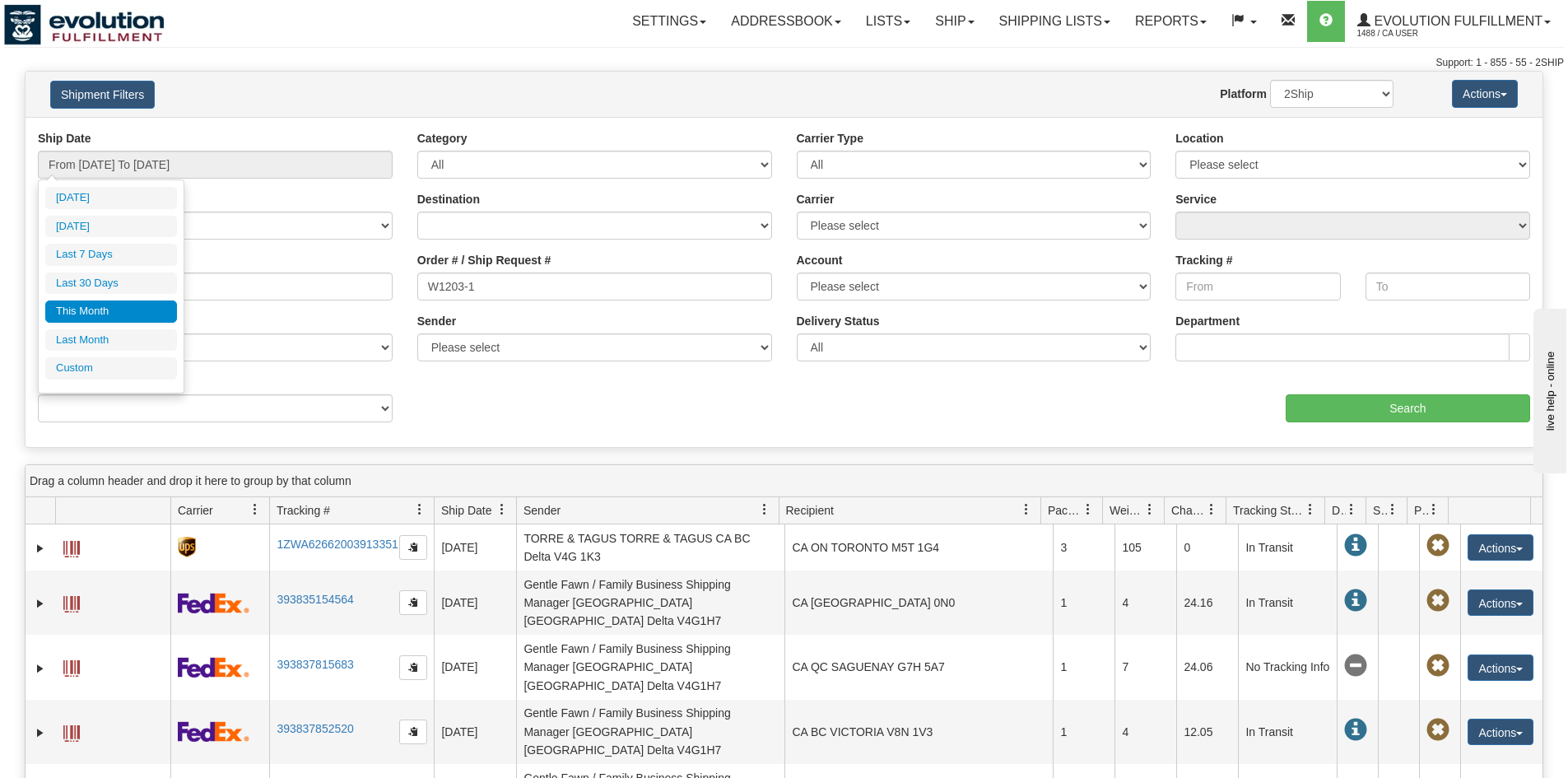
click at [113, 383] on div "Today Yesterday Last 7 Days Last 30 Days This Month Last Month Custom Apply Can…" at bounding box center [111, 286] width 132 height 200
click at [113, 373] on li "Custom" at bounding box center [111, 369] width 132 height 22
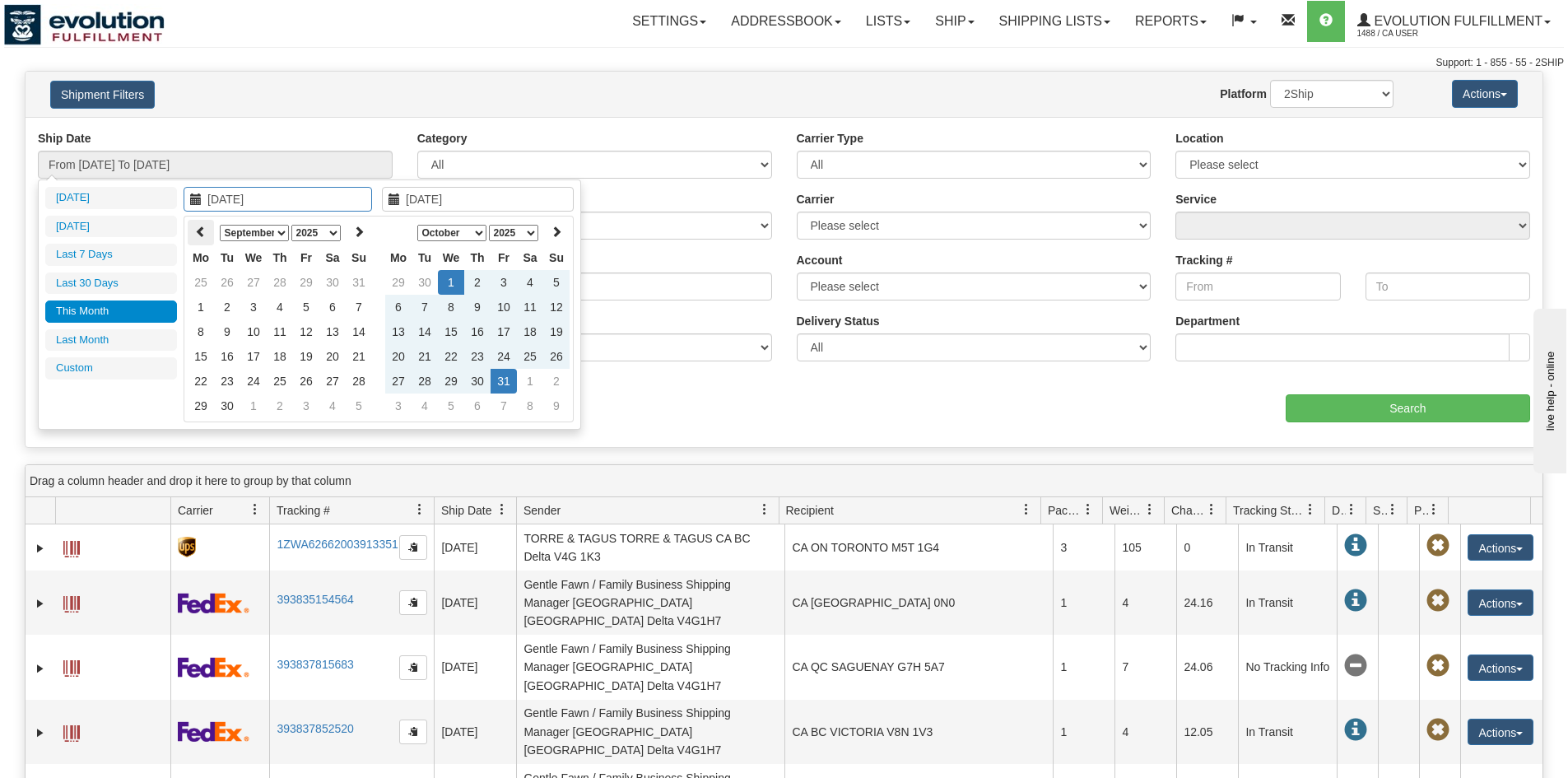
click at [201, 231] on icon at bounding box center [200, 231] width 11 height 11
type input "07/01/2025"
click at [231, 283] on td "1" at bounding box center [227, 282] width 26 height 25
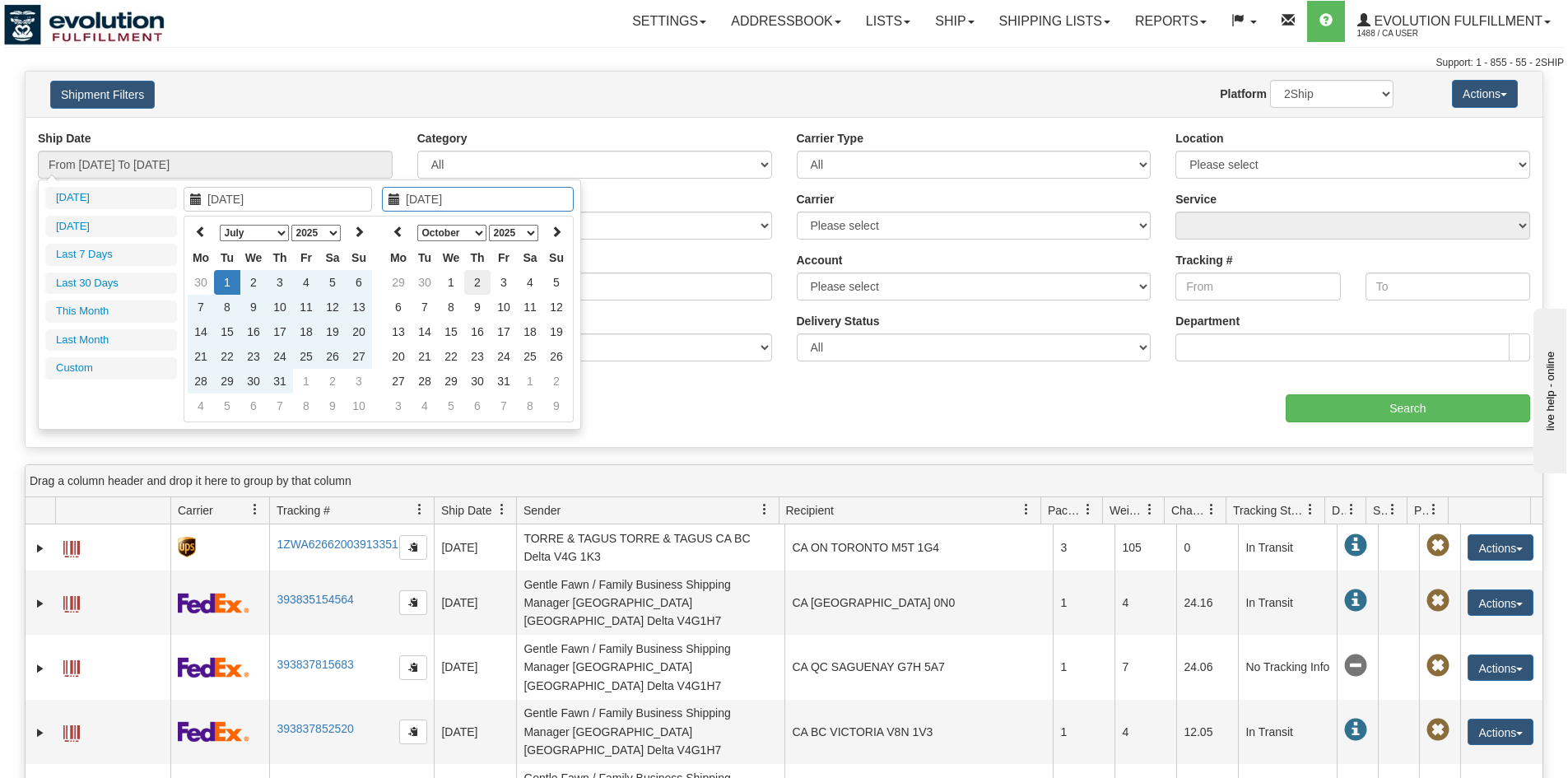
type input "10/02/2025"
click at [488, 287] on td "2" at bounding box center [477, 282] width 26 height 25
type input "From 07/01/2025 To 10/02/2025"
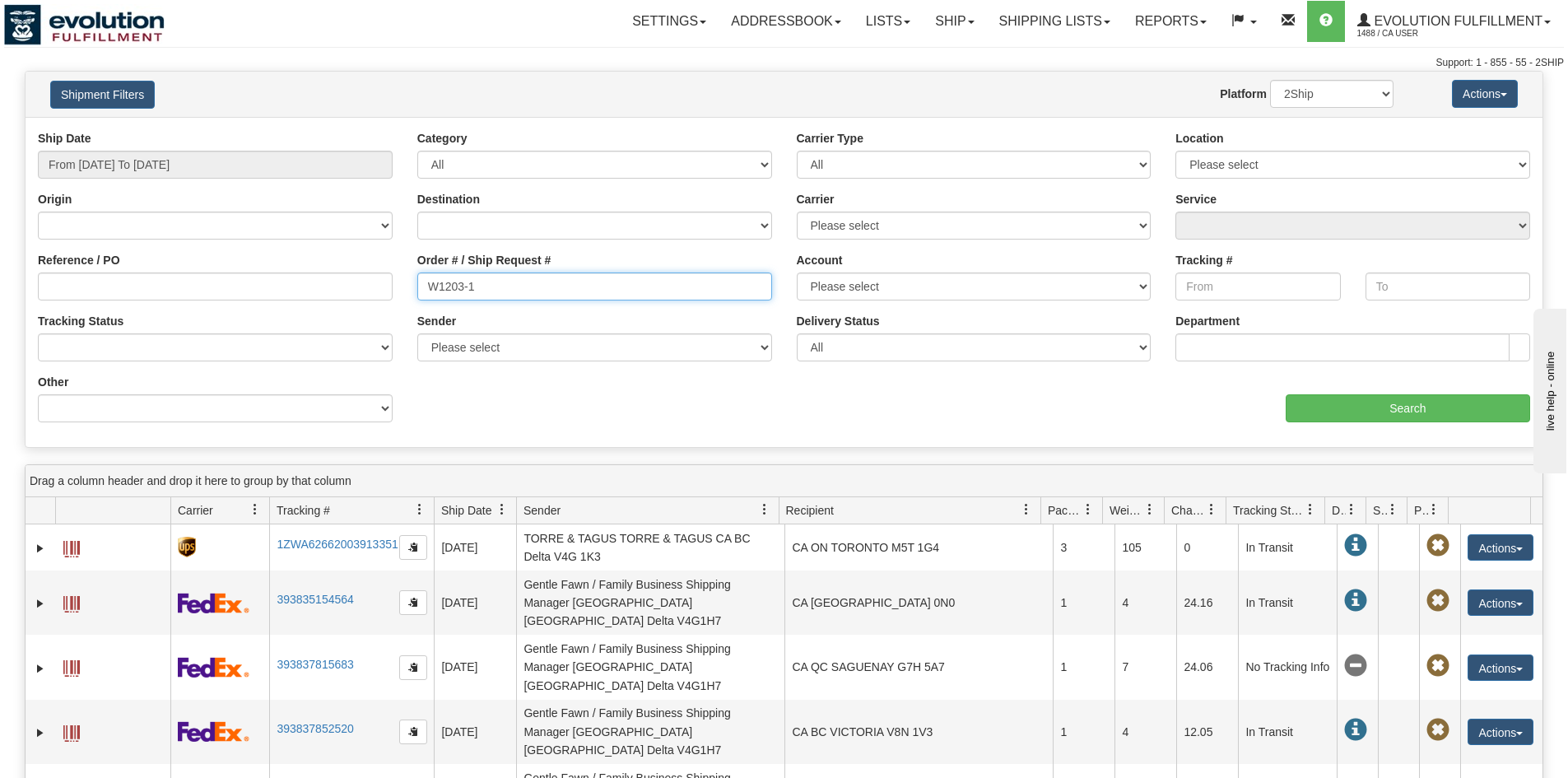
click at [554, 290] on input "W1203-1" at bounding box center [595, 287] width 354 height 28
drag, startPoint x: 554, startPoint y: 291, endPoint x: 266, endPoint y: 284, distance: 288.1
click at [266, 130] on div "Reference / PO Order # / Ship Request # W1203-1 Account Please select CanadaPos…" at bounding box center [784, 130] width 1517 height 0
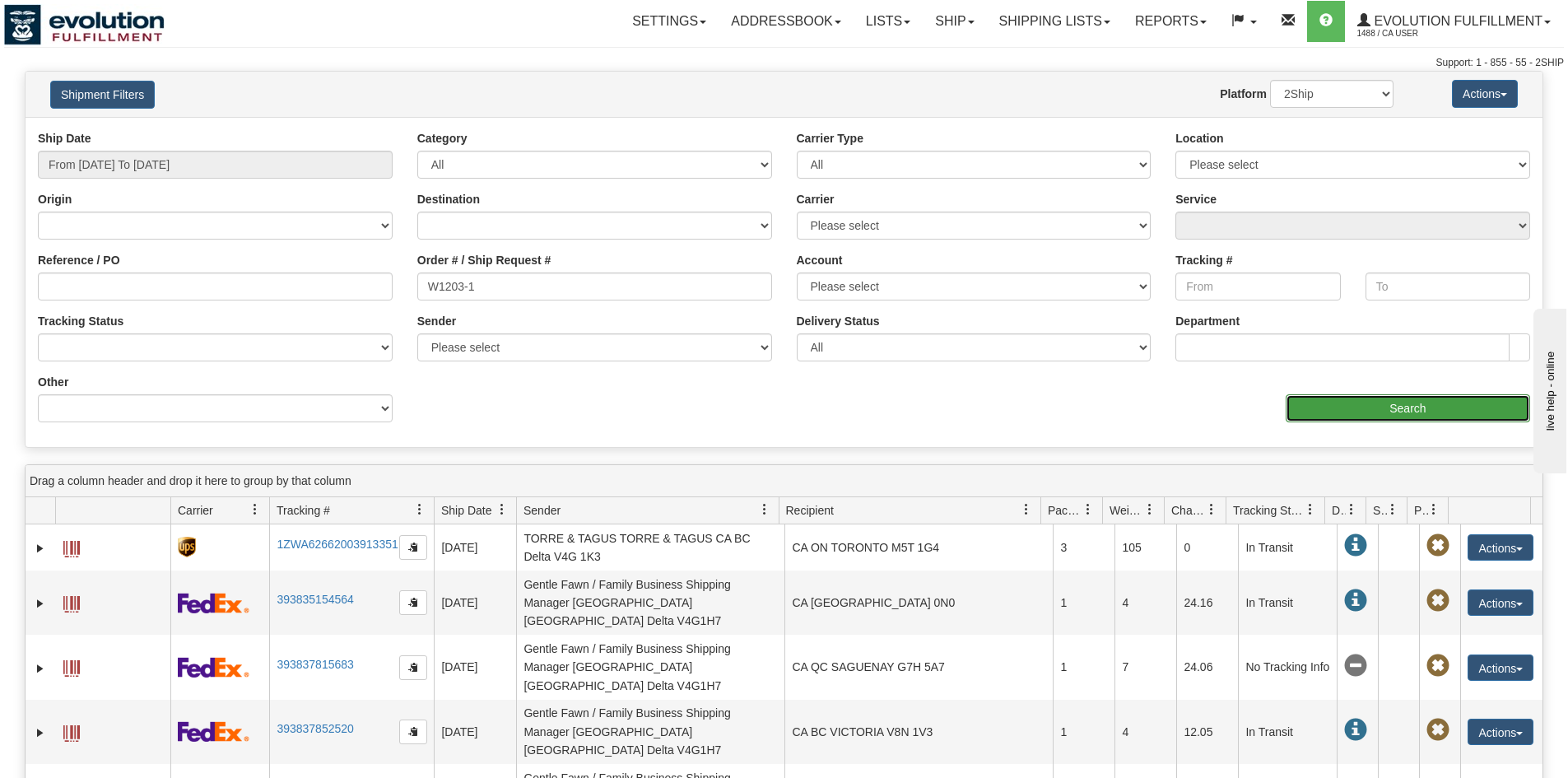
click at [1371, 405] on input "Search" at bounding box center [1407, 408] width 244 height 28
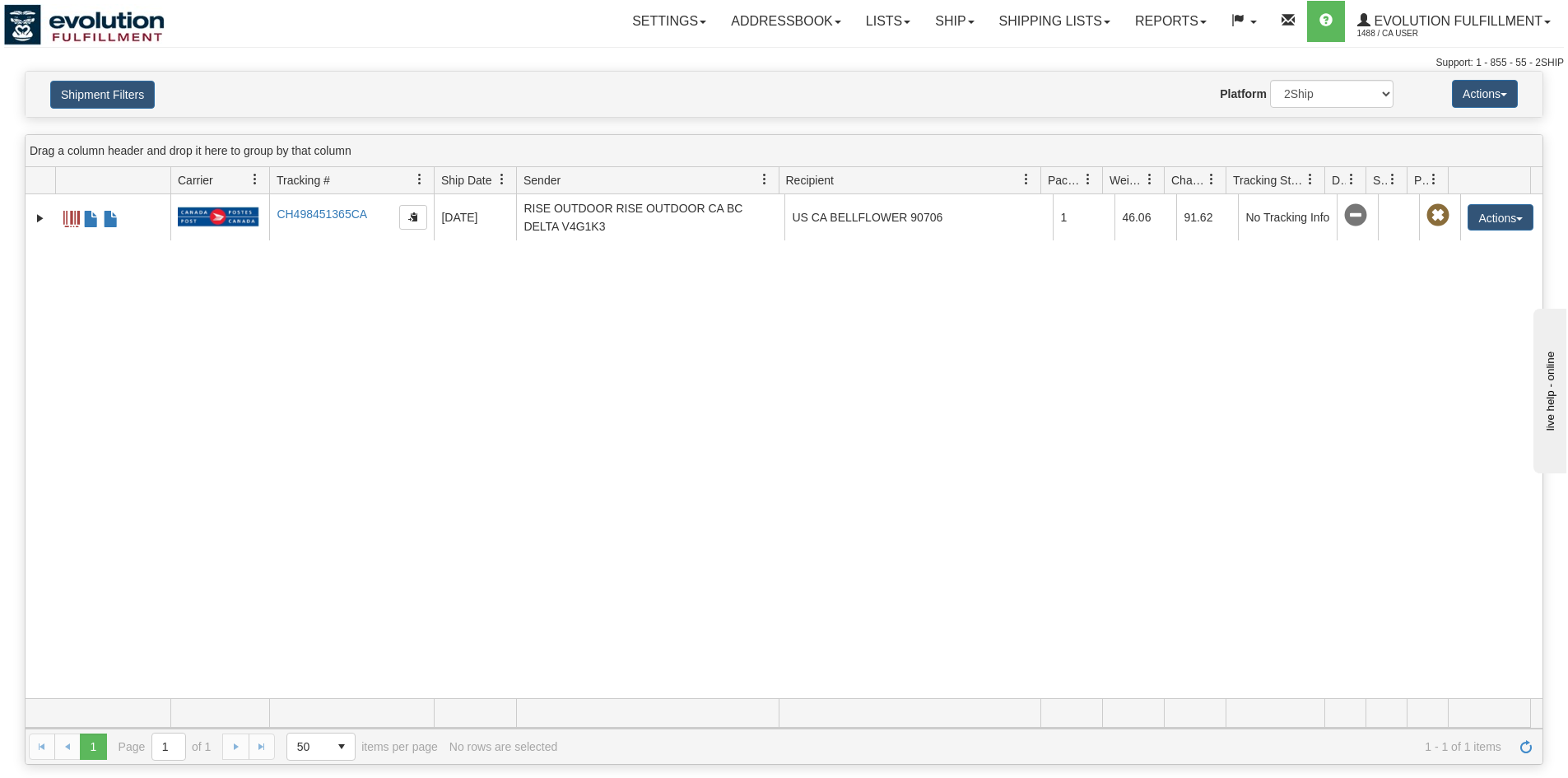
click at [1073, 354] on div "31673908 1488 CH498451365CA 09/25/2025 09/25/2025 06:02:23 PM RISE OUTDOOR RISE…" at bounding box center [784, 446] width 1517 height 504
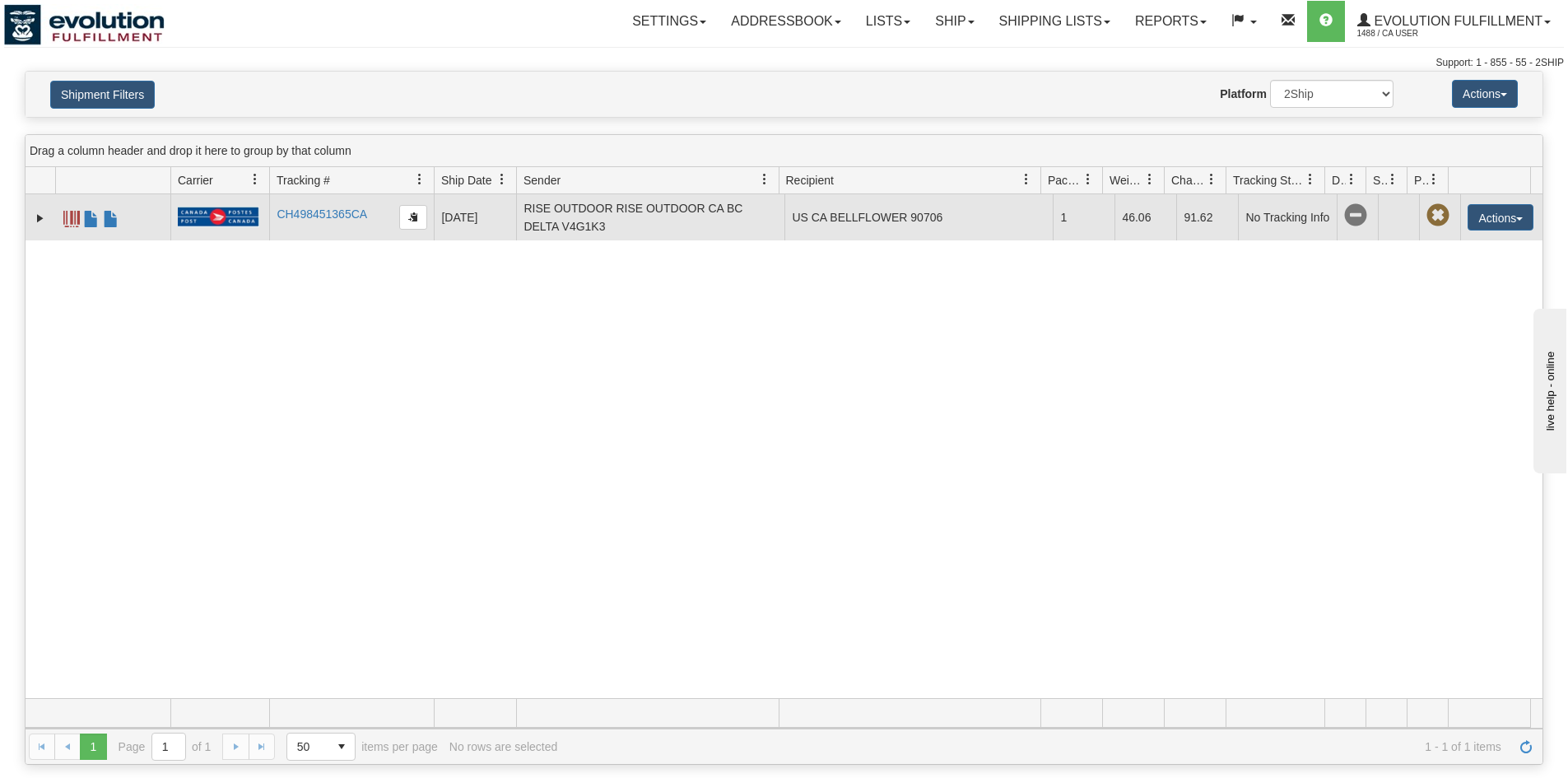
click at [71, 222] on span at bounding box center [71, 219] width 17 height 17
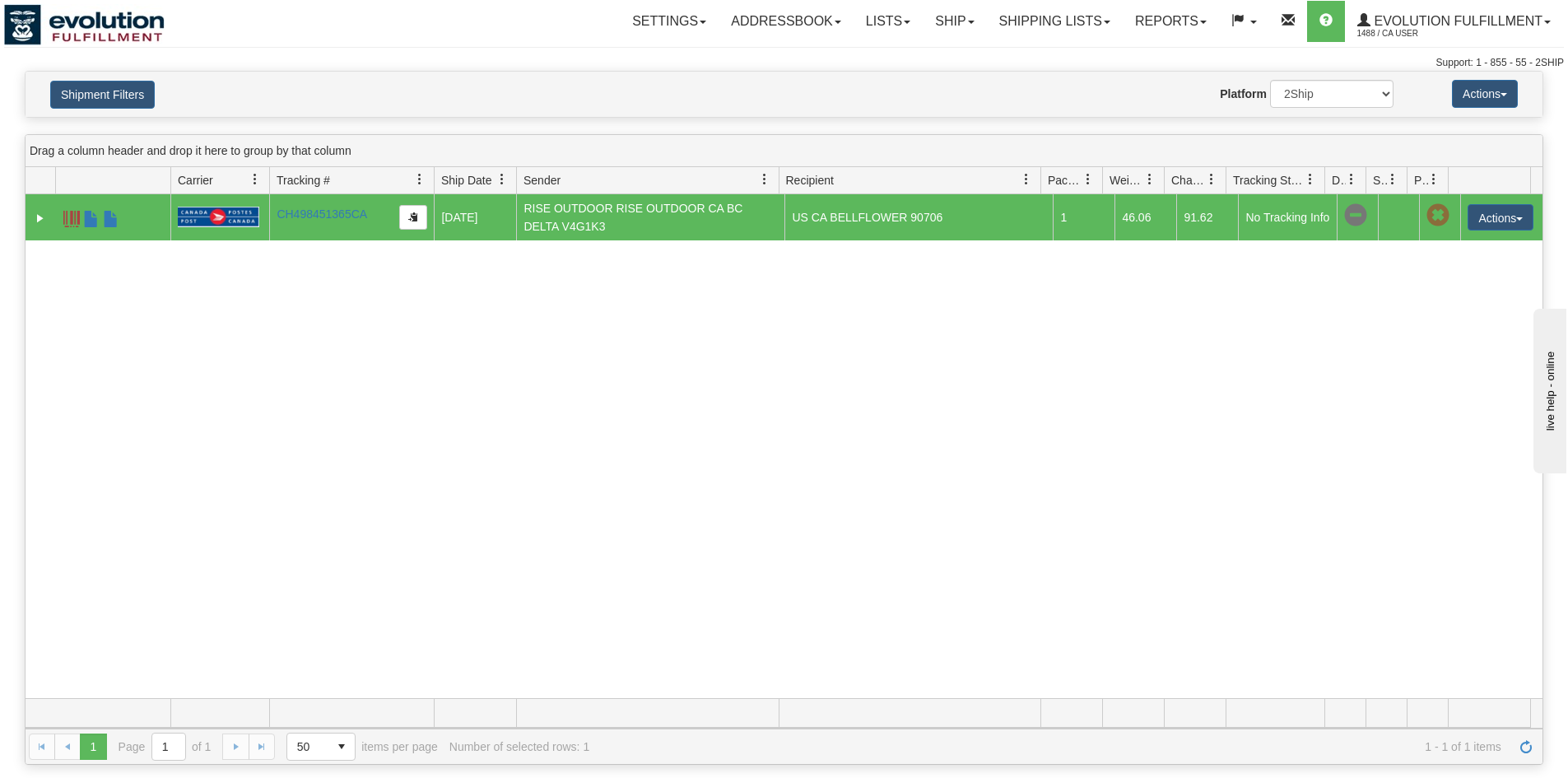
drag, startPoint x: 369, startPoint y: 213, endPoint x: 347, endPoint y: 239, distance: 34.1
click at [344, 245] on div "31673908 1488 CH498451365CA 09/25/2025 09/25/2025 06:02:23 PM RISE OUTDOOR RISE…" at bounding box center [784, 446] width 1517 height 504
drag, startPoint x: 346, startPoint y: 208, endPoint x: 241, endPoint y: 213, distance: 105.1
click at [241, 213] on img at bounding box center [218, 217] width 81 height 20
click at [590, 216] on td "RISE OUTDOOR RISE OUTDOOR CA BC DELTA V4G1K3" at bounding box center [649, 217] width 268 height 46
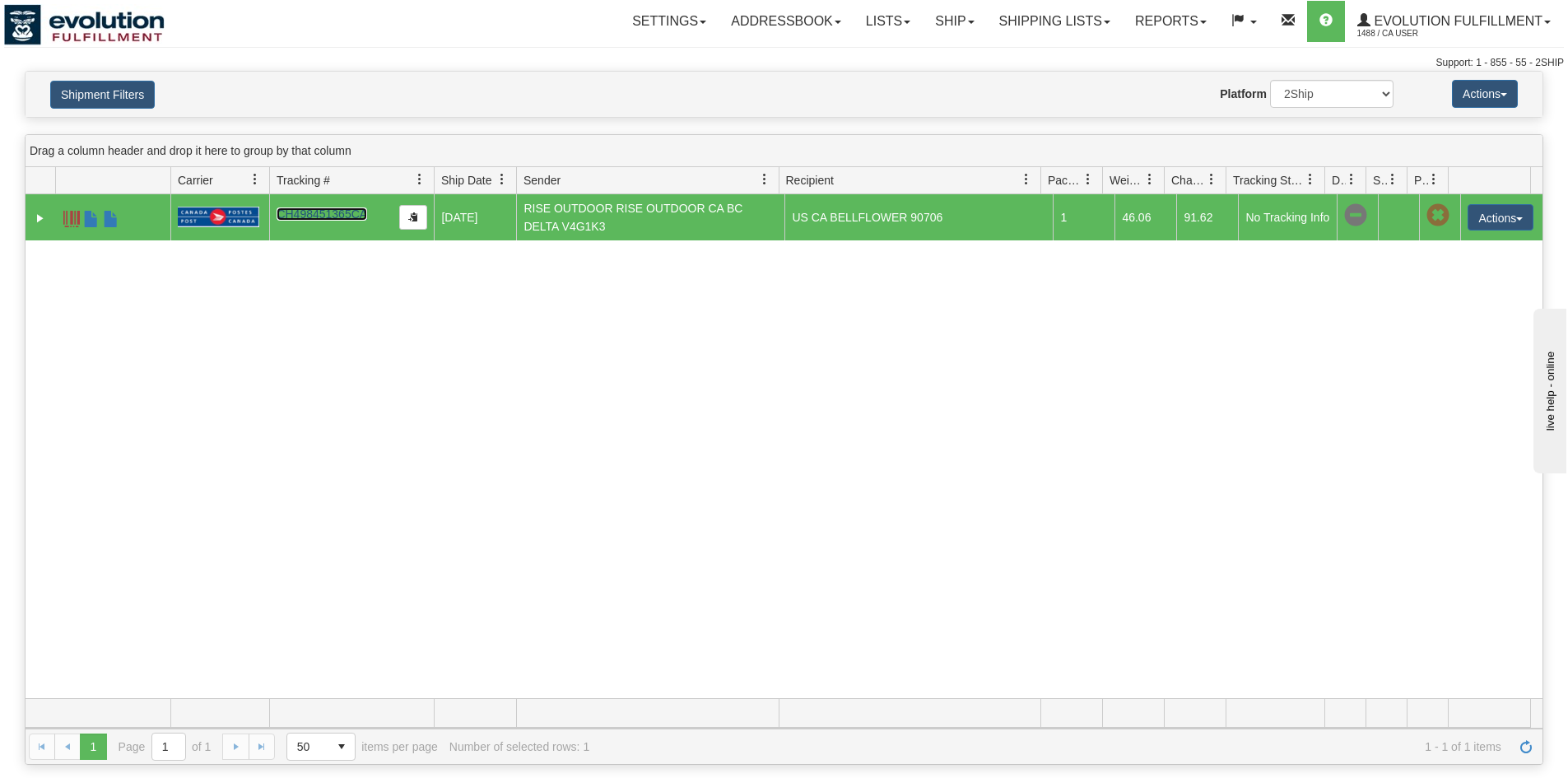
click at [321, 211] on link "CH498451365CA" at bounding box center [322, 214] width 91 height 13
drag, startPoint x: 370, startPoint y: 212, endPoint x: 301, endPoint y: 252, distance: 79.8
click at [259, 223] on tr "31673908 1488 CH498451365CA 09/25/2025 09/25/2025 06:02:23 PM RISE OUTDOOR RISE…" at bounding box center [784, 217] width 1517 height 46
click at [413, 215] on span "button" at bounding box center [413, 216] width 10 height 10
